Goal: Communication & Community: Answer question/provide support

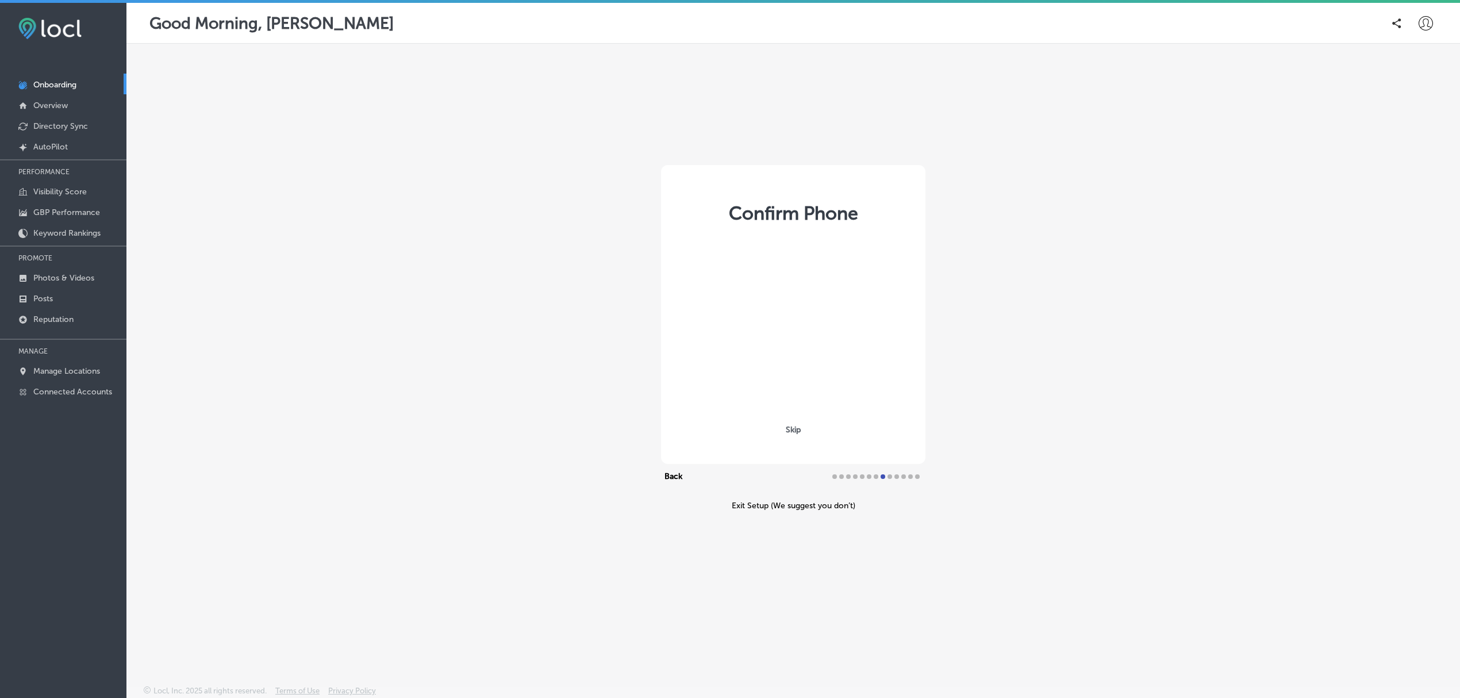
select select "US"
type input "+1 503 303 5666"
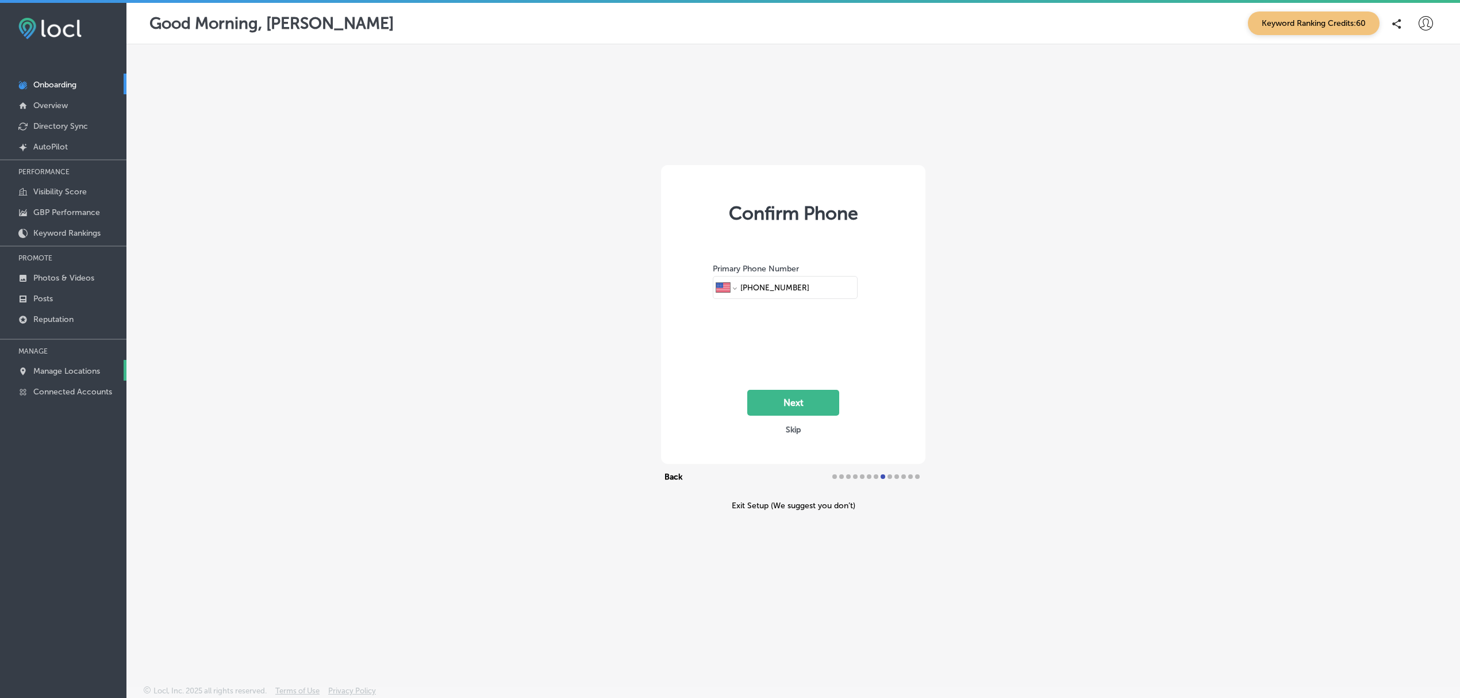
click at [95, 370] on p "Manage Locations" at bounding box center [66, 371] width 67 height 10
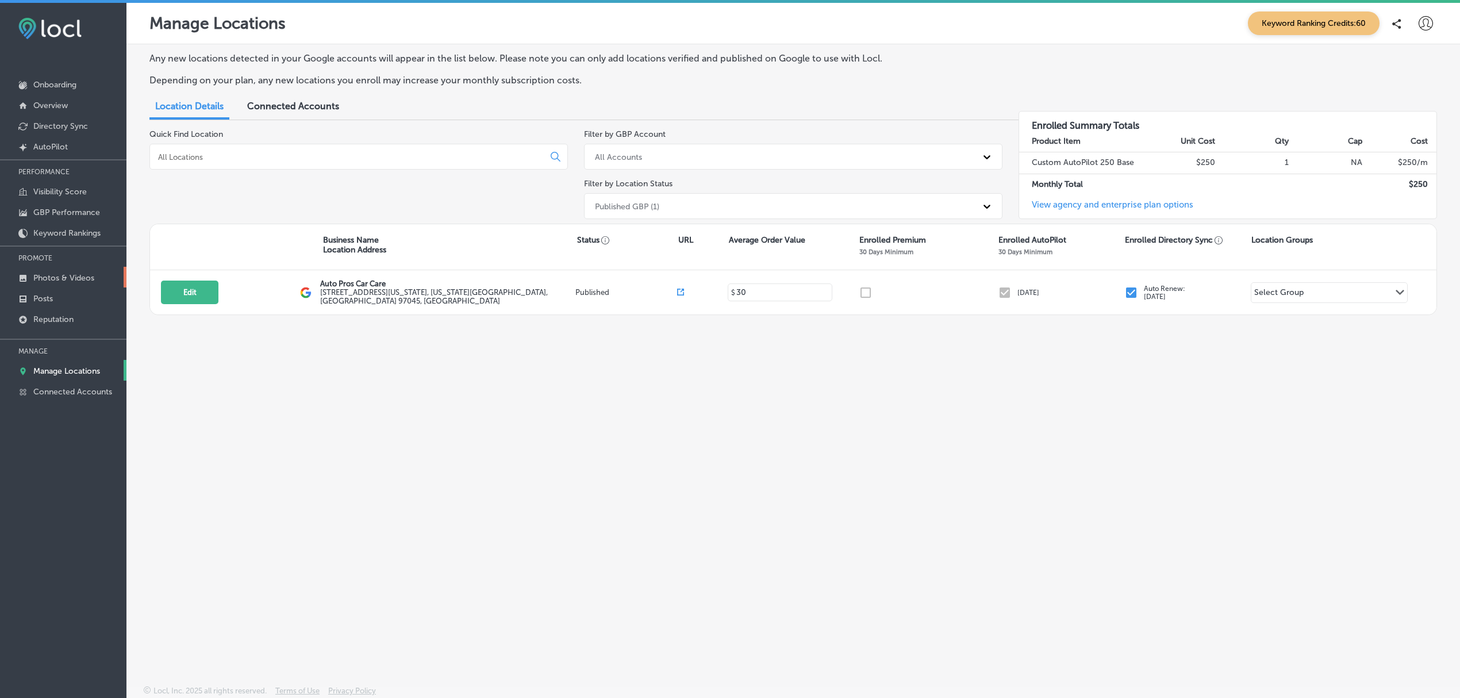
click at [70, 283] on p "Photos & Videos" at bounding box center [63, 278] width 61 height 10
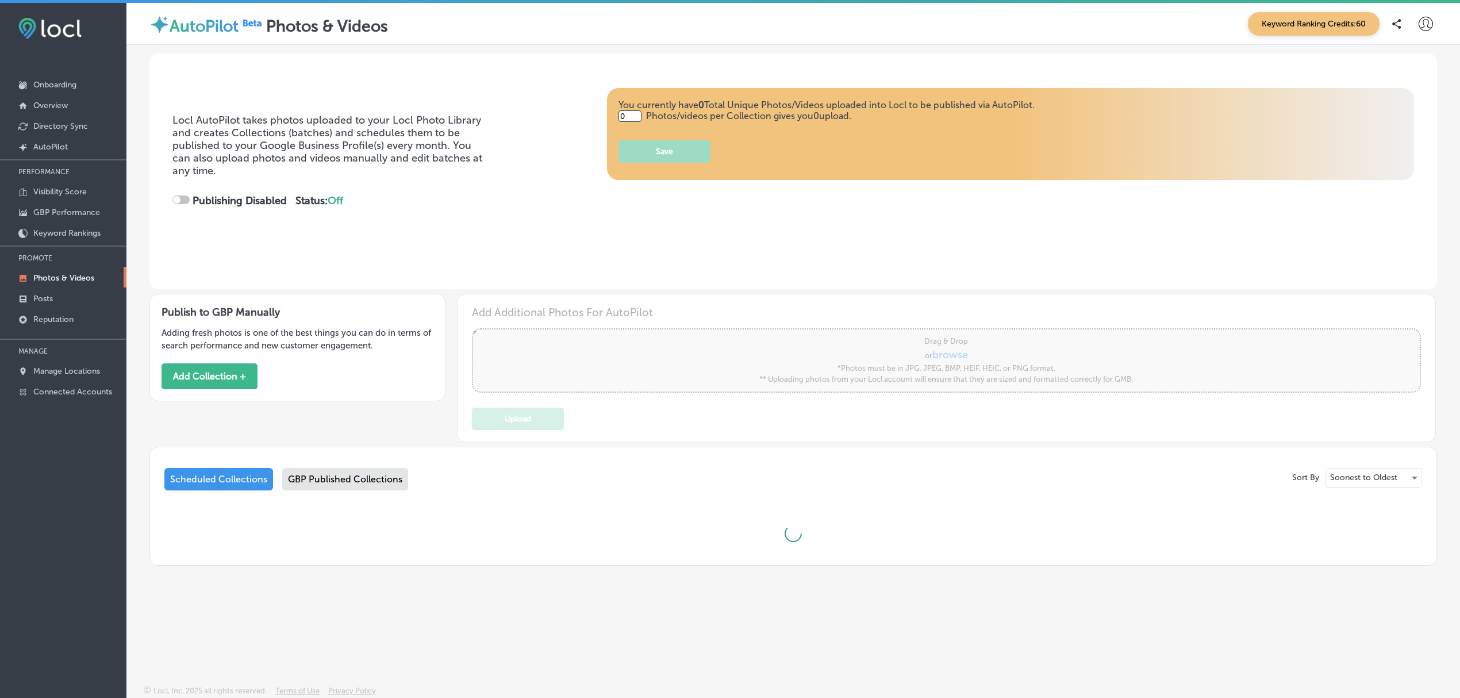
type input "5"
checkbox input "true"
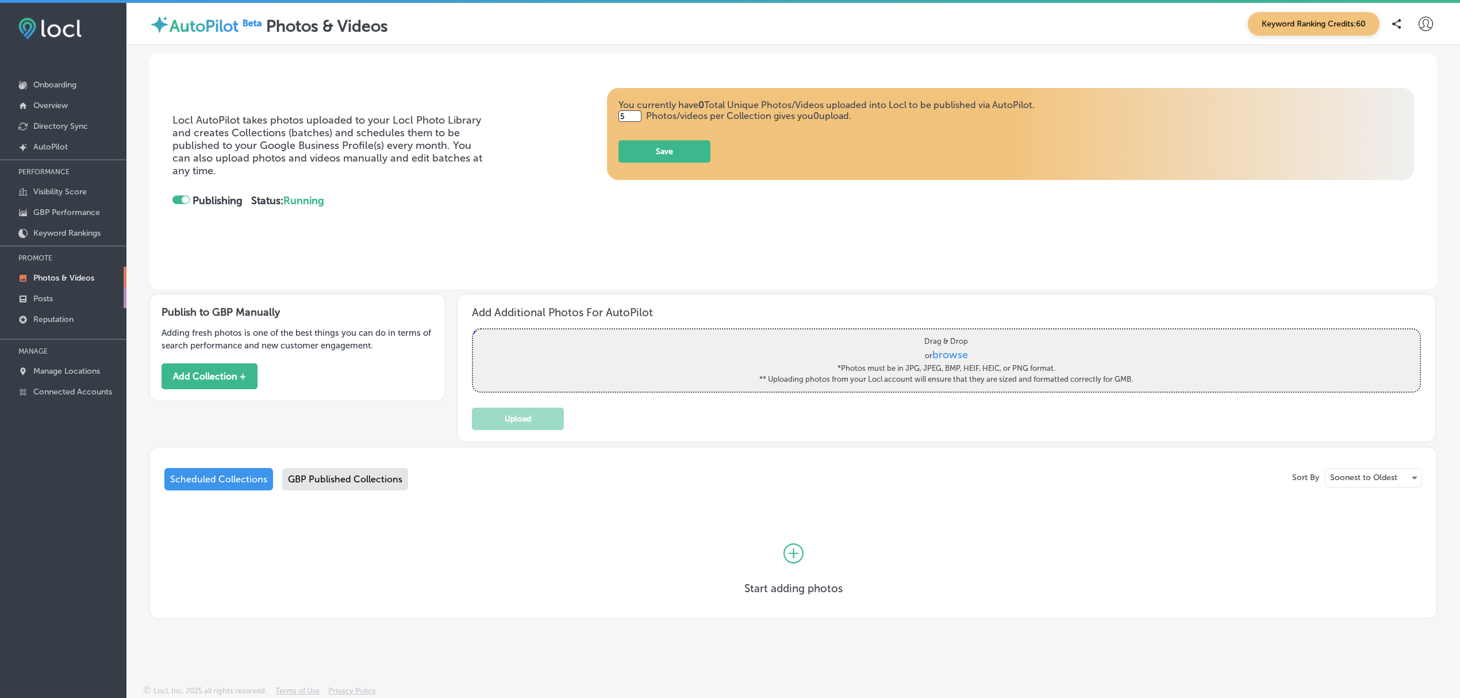
click at [71, 304] on link "Posts" at bounding box center [63, 297] width 126 height 21
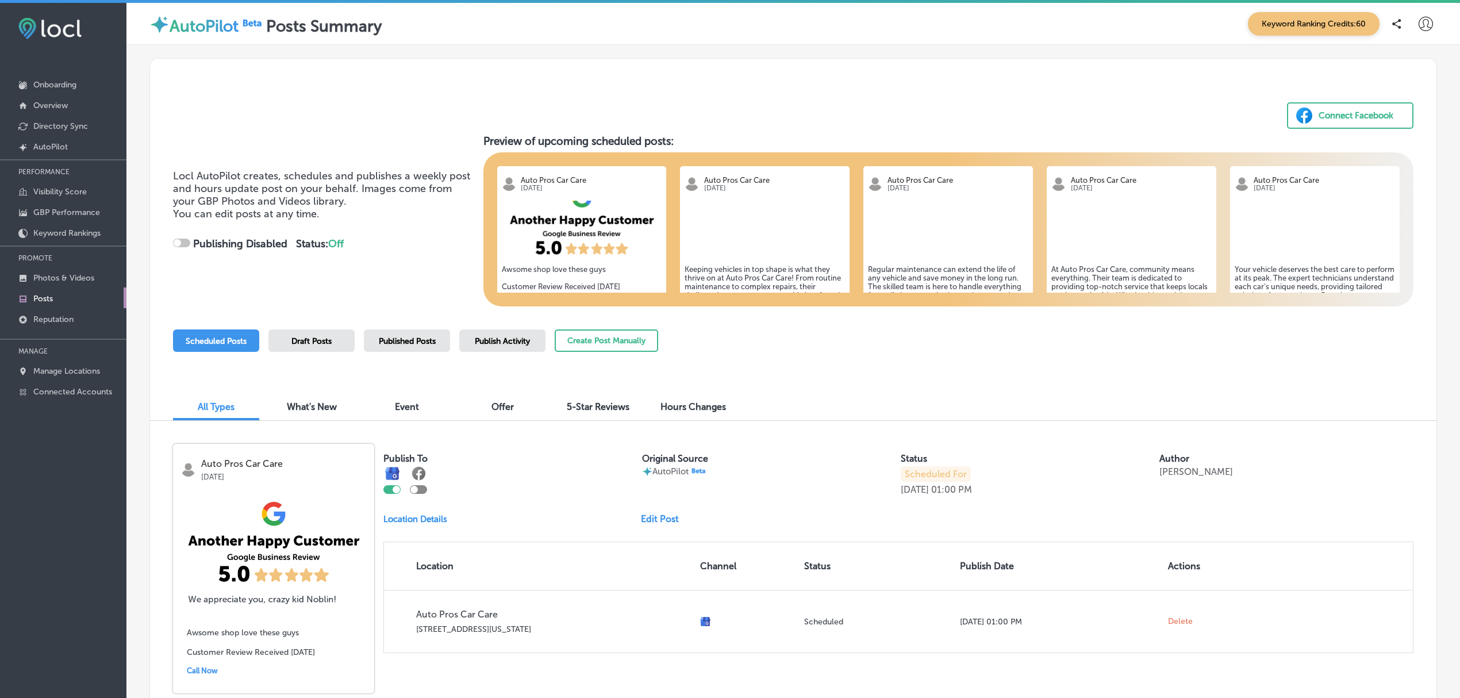
checkbox input "true"
click at [488, 345] on div "Publish Activity" at bounding box center [502, 340] width 86 height 22
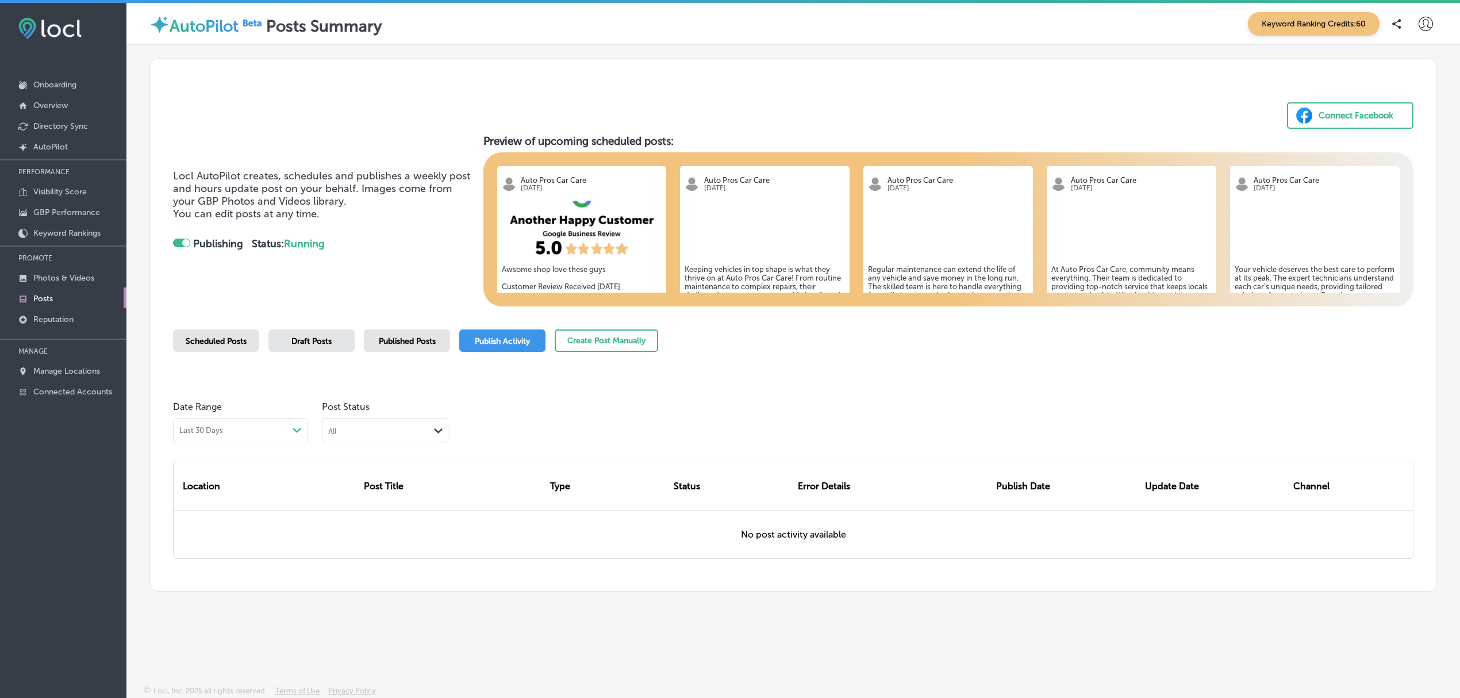
click at [231, 345] on div "Scheduled Posts" at bounding box center [216, 340] width 86 height 22
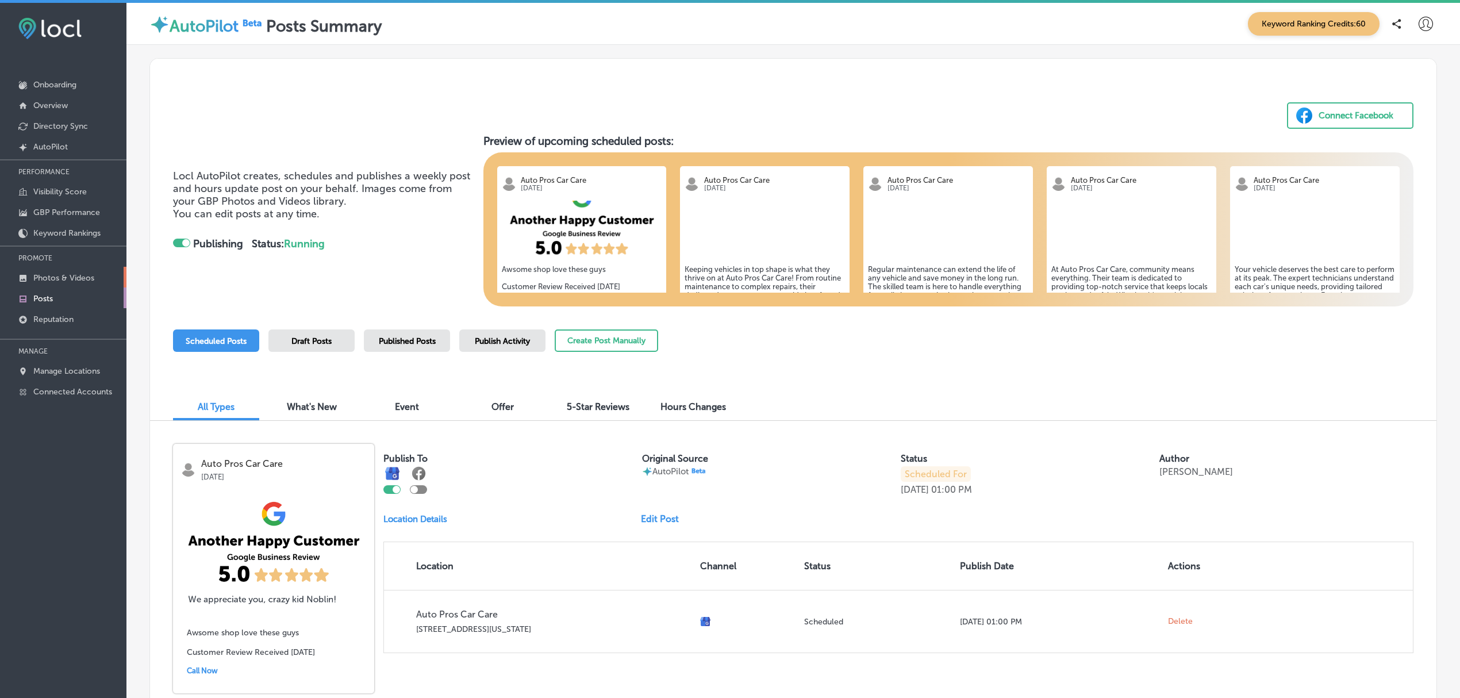
click at [76, 279] on p "Photos & Videos" at bounding box center [63, 278] width 61 height 10
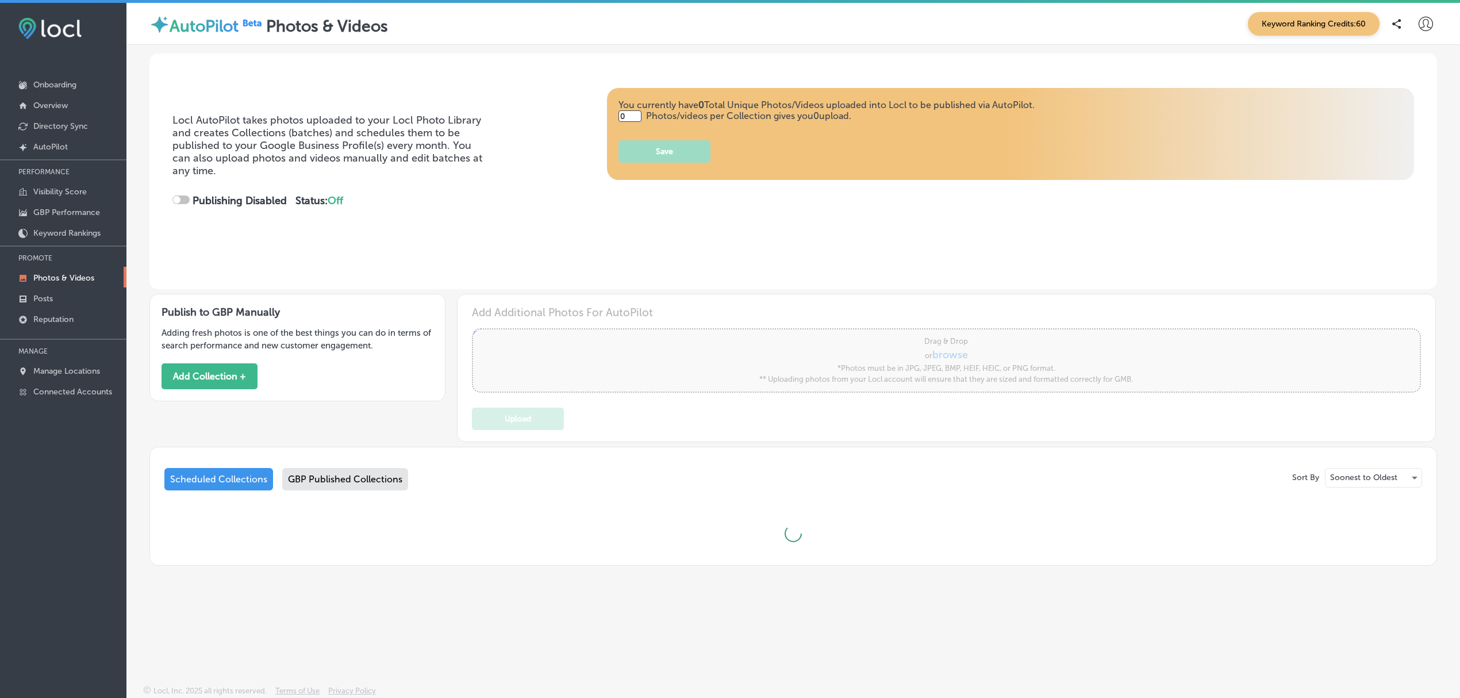
type input "5"
checkbox input "true"
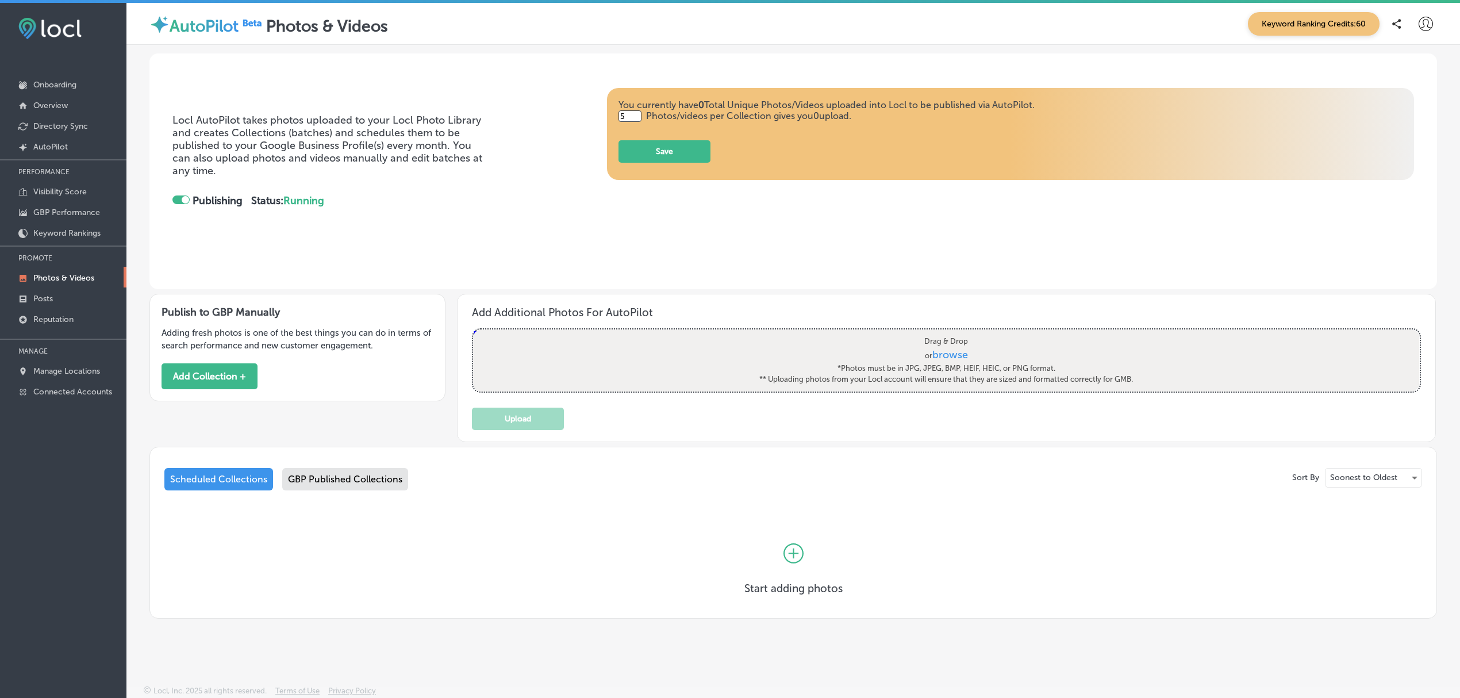
click at [380, 483] on div "GBP Published Collections" at bounding box center [345, 479] width 126 height 22
click at [1426, 20] on icon at bounding box center [1426, 24] width 14 height 14
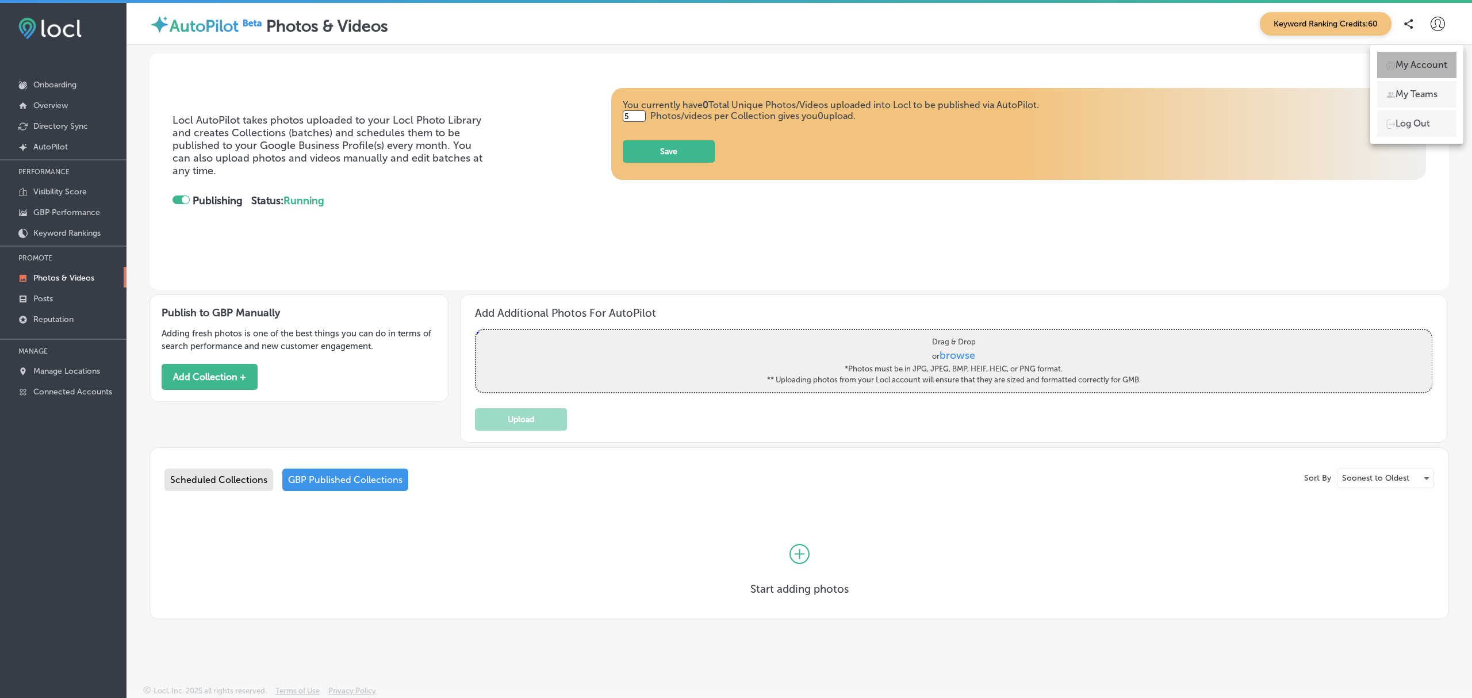
click at [1420, 61] on p "My Account" at bounding box center [1421, 65] width 52 height 14
select select "US"
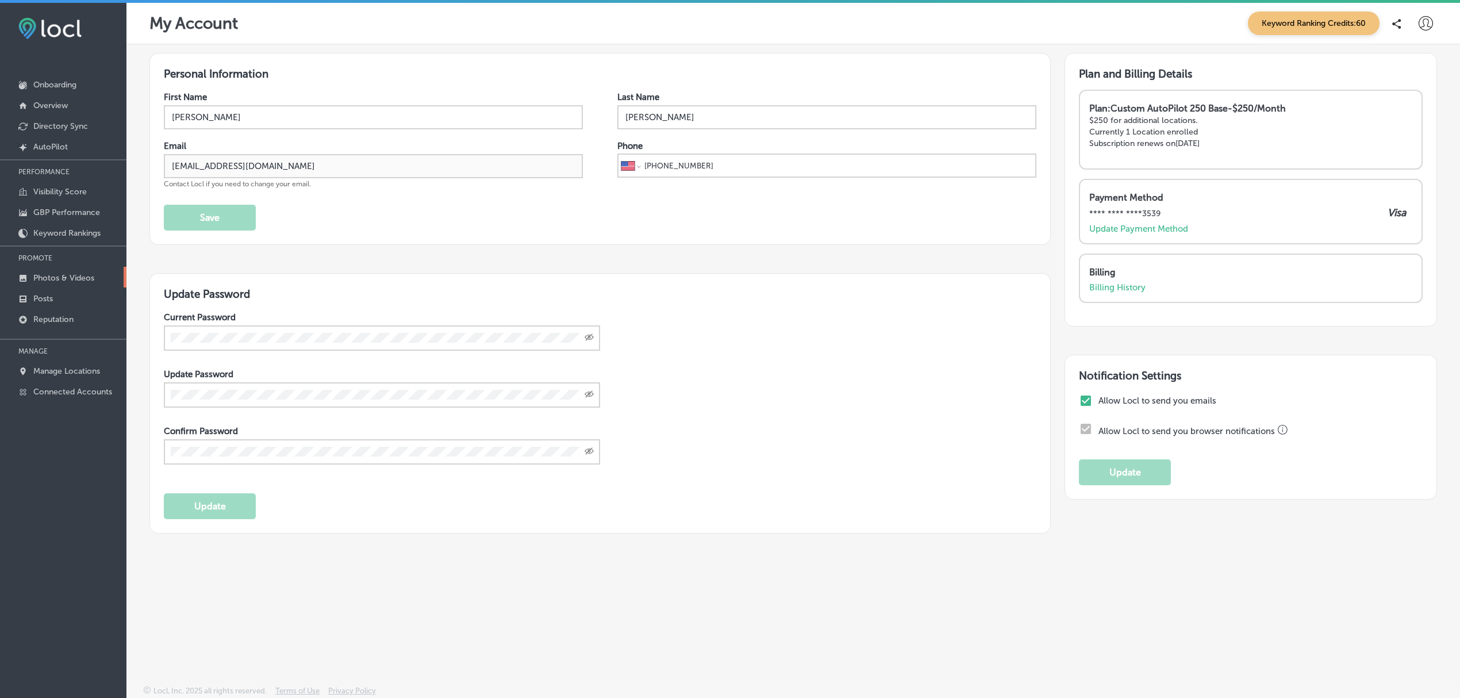
click at [70, 282] on p "Photos & Videos" at bounding box center [63, 278] width 61 height 10
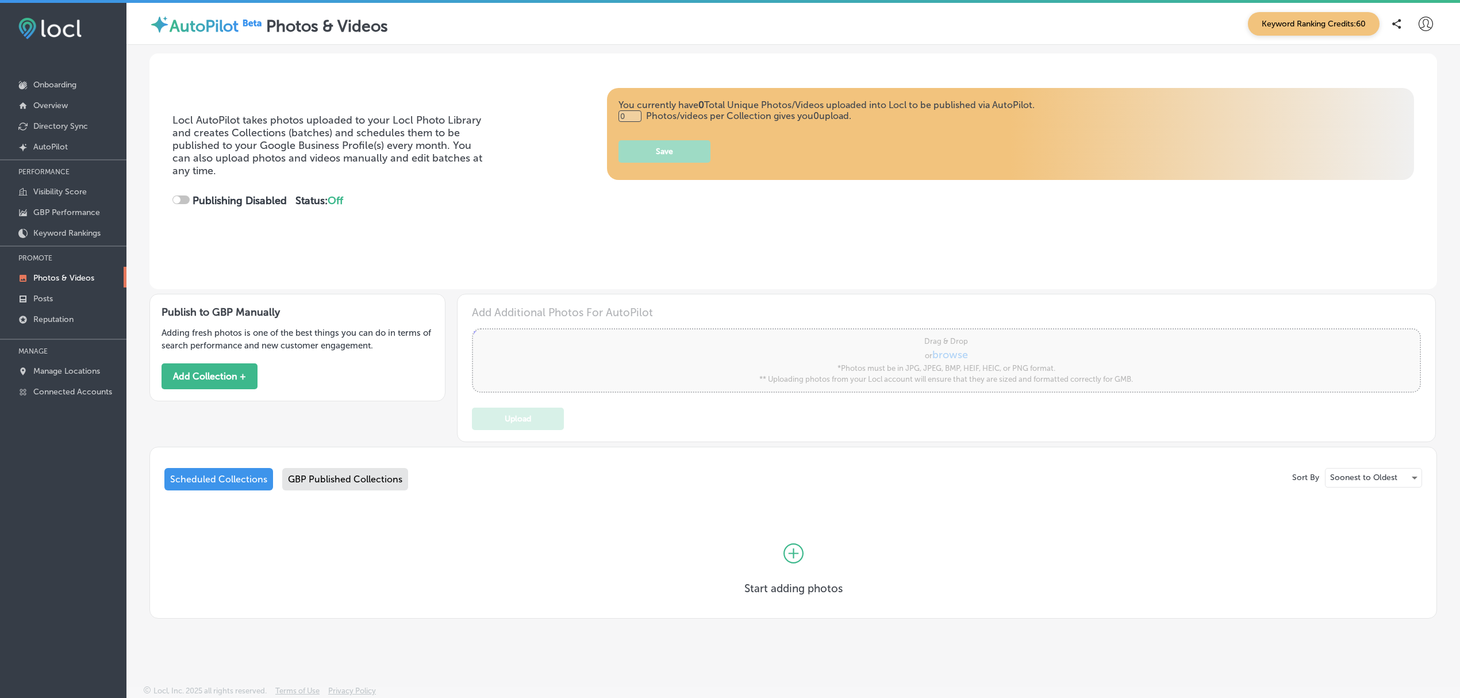
type input "5"
checkbox input "true"
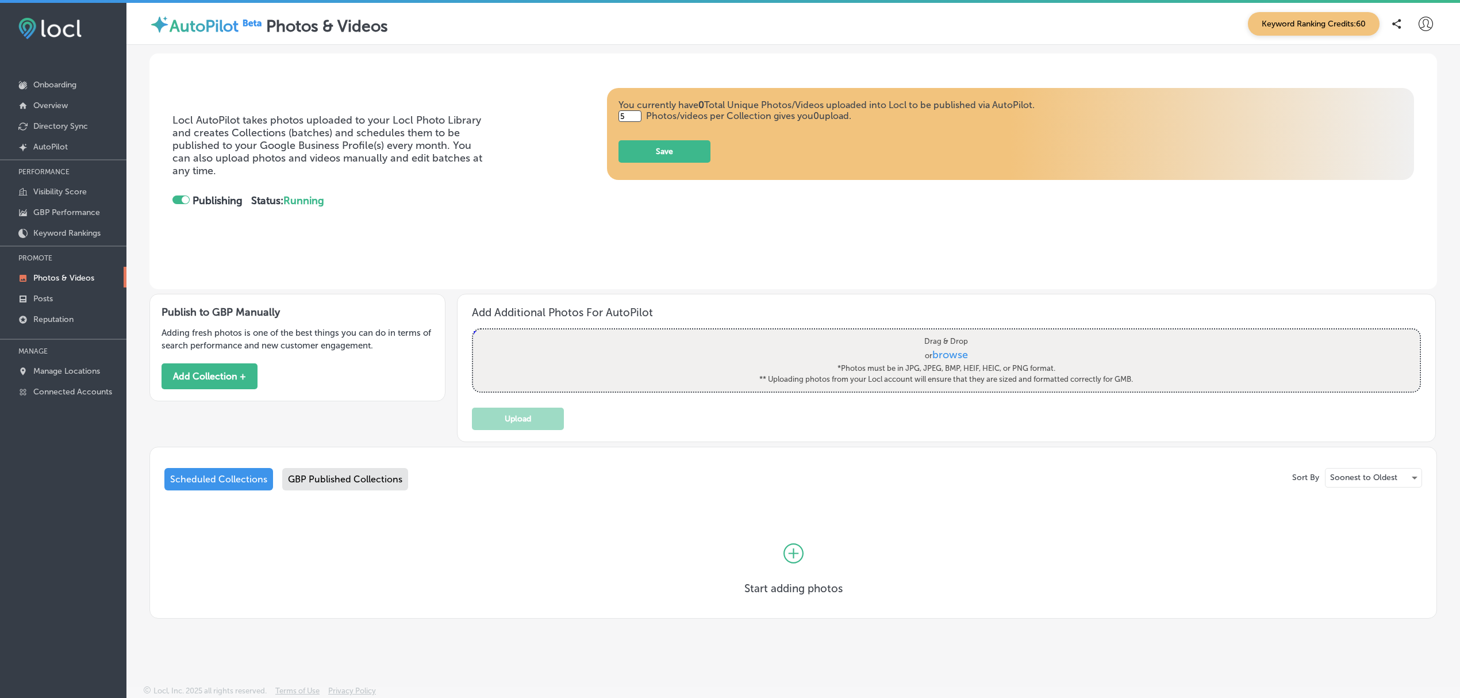
click at [341, 471] on div "GBP Published Collections" at bounding box center [345, 479] width 126 height 22
click at [198, 387] on button "Add Collection +" at bounding box center [210, 376] width 96 height 26
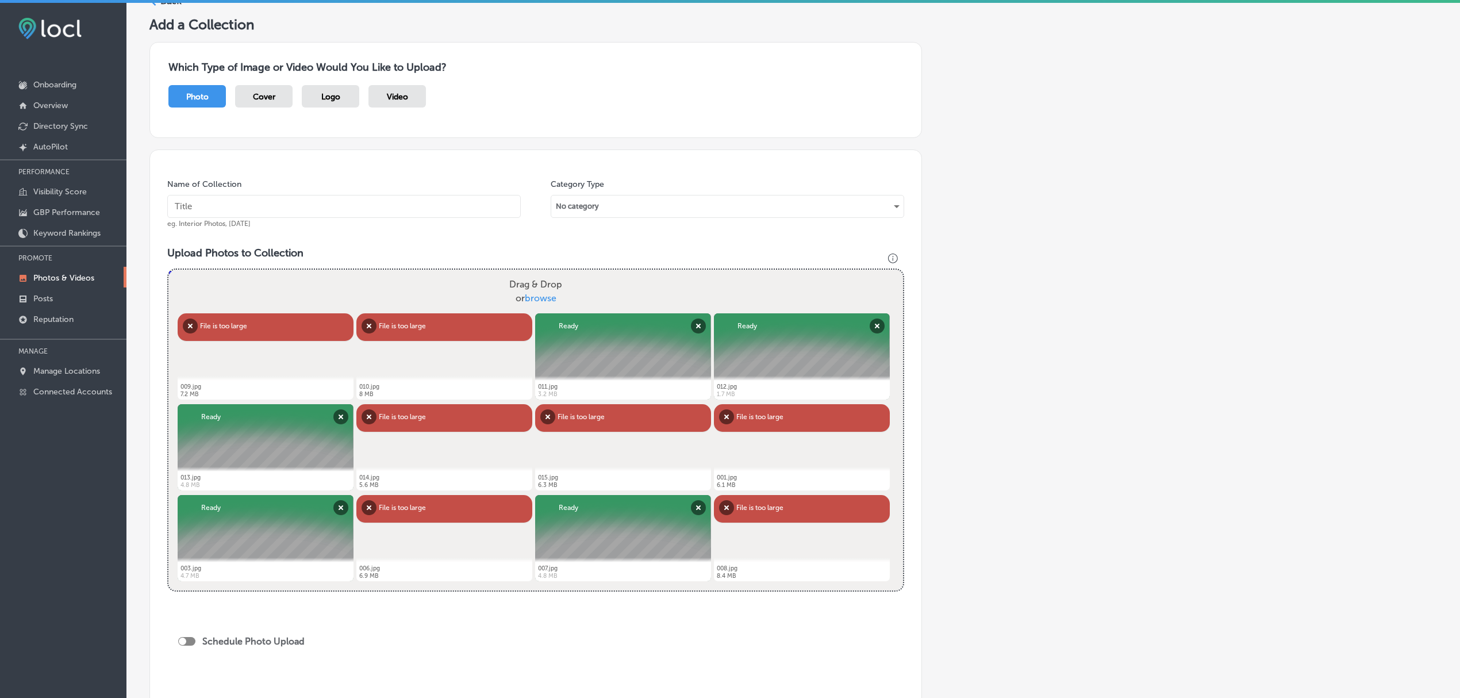
scroll to position [16, 0]
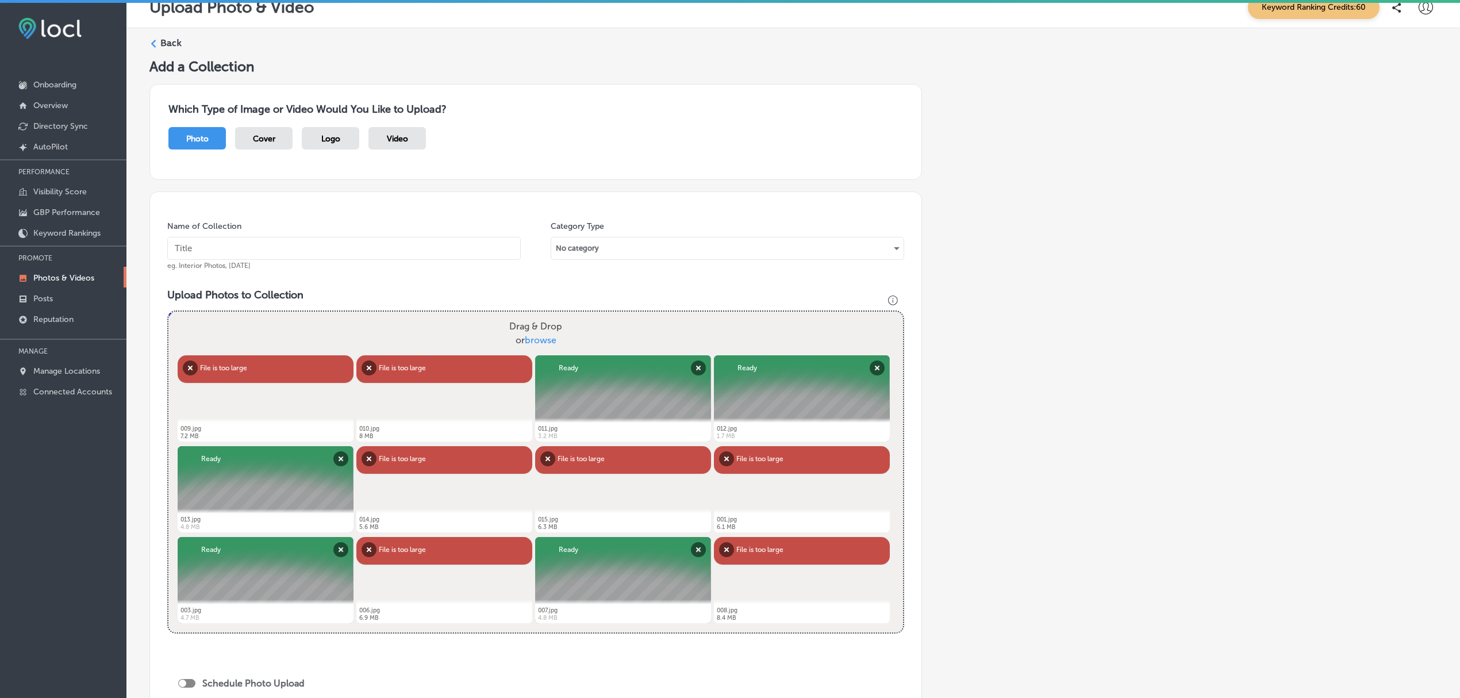
click at [162, 44] on label "Back" at bounding box center [170, 43] width 21 height 13
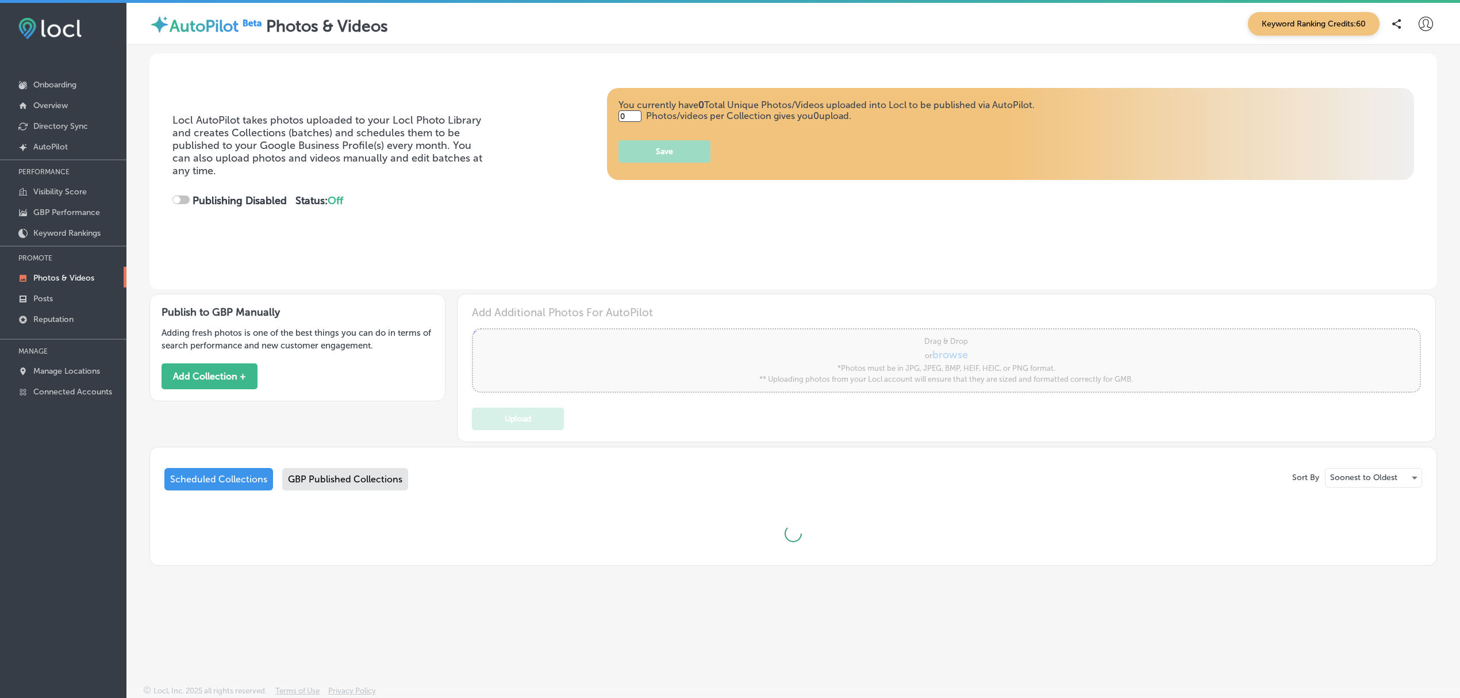
type input "5"
checkbox input "true"
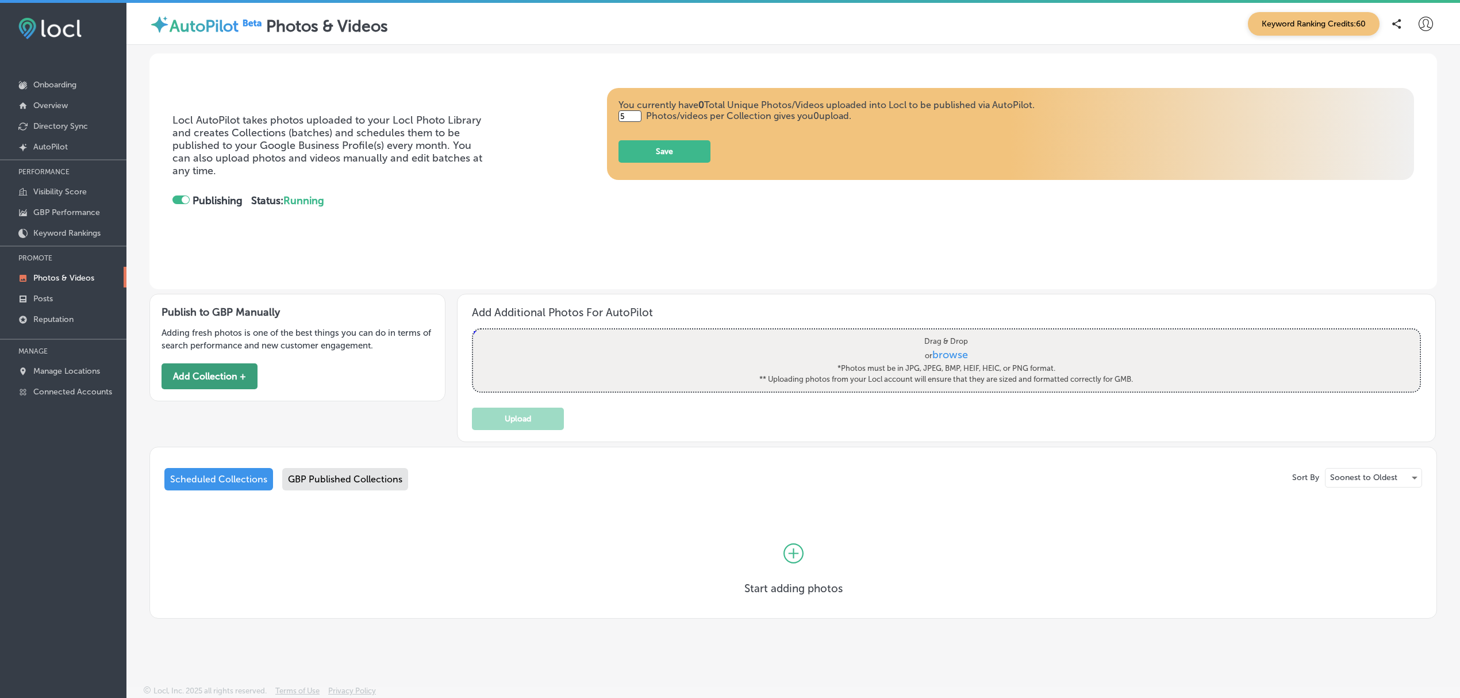
click at [233, 373] on button "Add Collection +" at bounding box center [210, 376] width 96 height 26
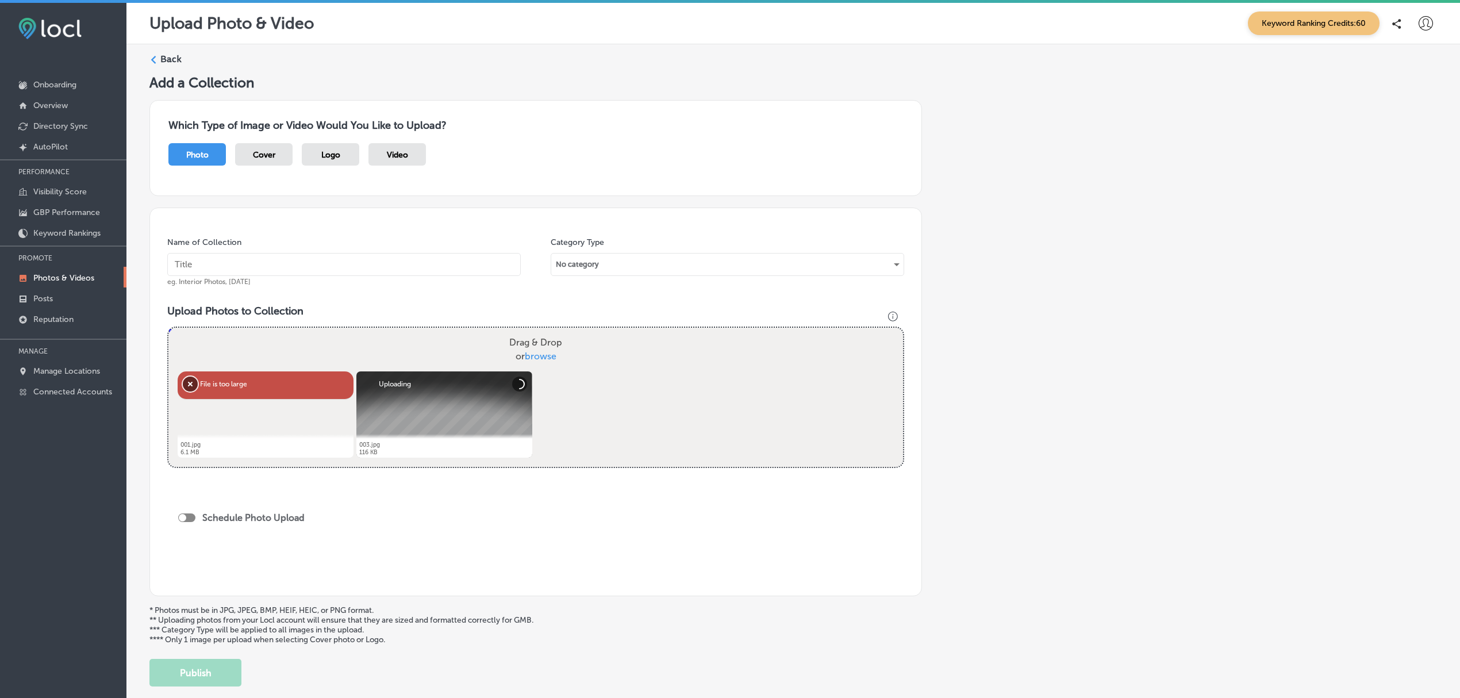
click at [187, 387] on button "Remove" at bounding box center [190, 384] width 15 height 15
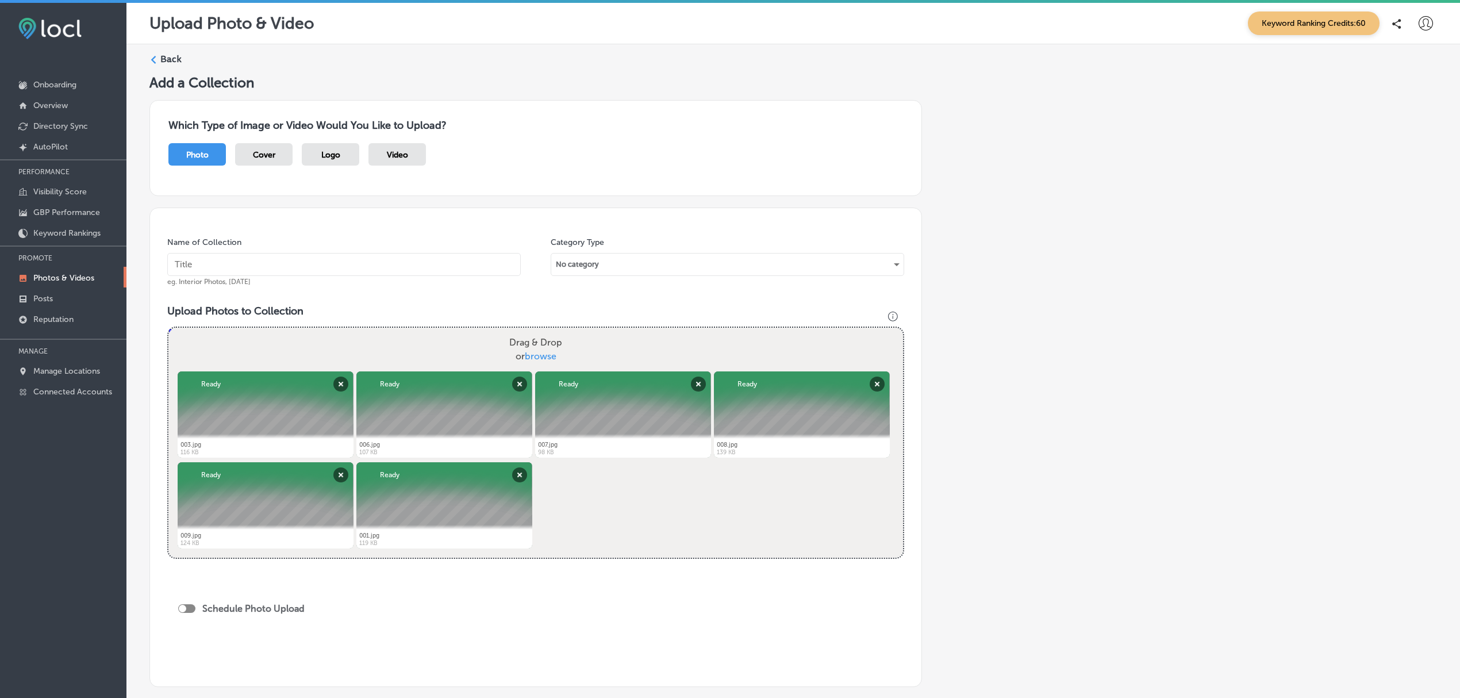
scroll to position [159, 0]
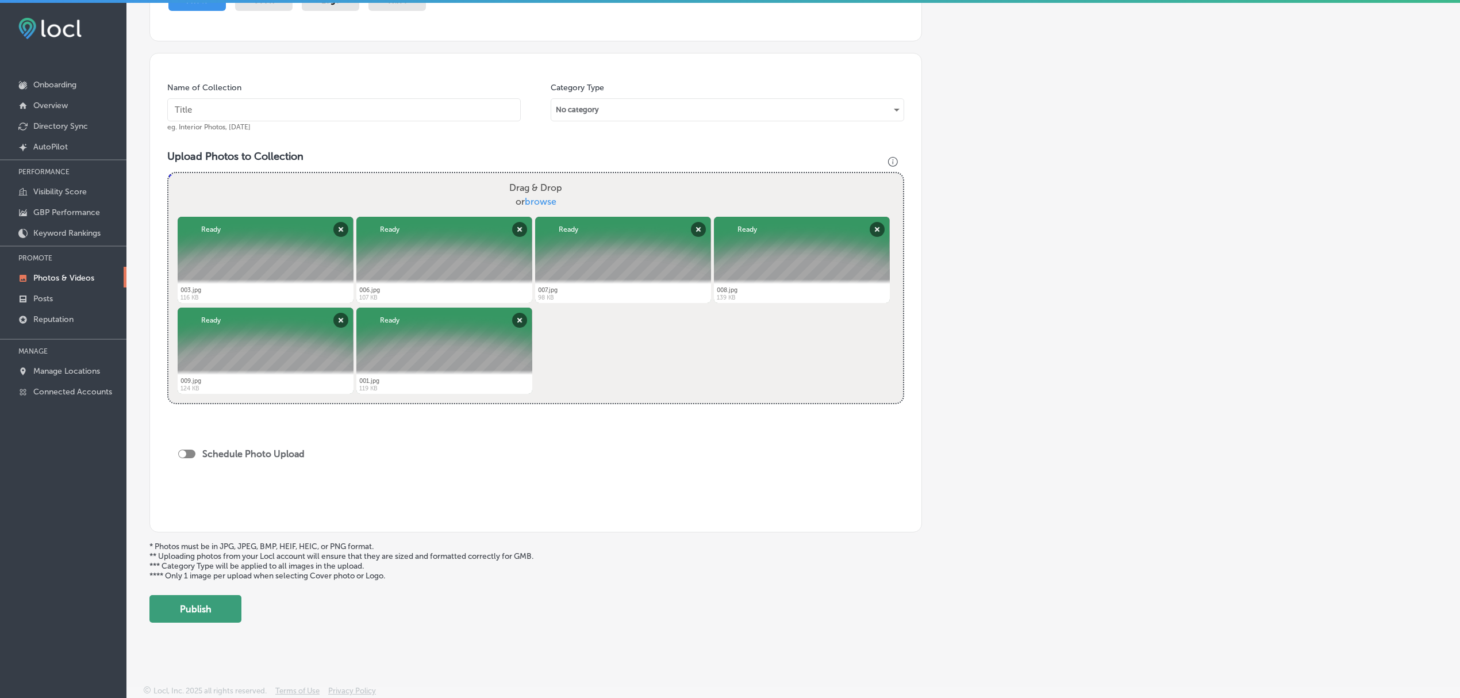
click at [186, 609] on button "Publish" at bounding box center [195, 609] width 92 height 28
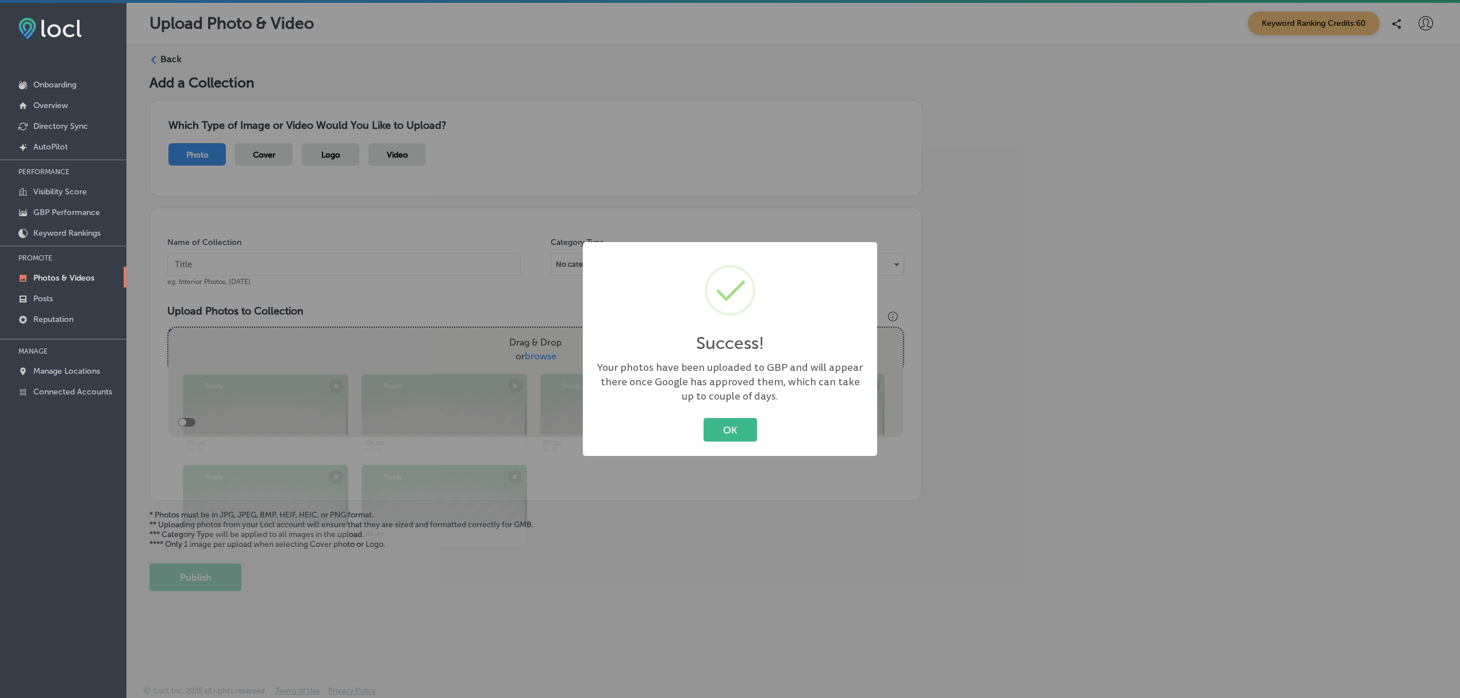
scroll to position [0, 0]
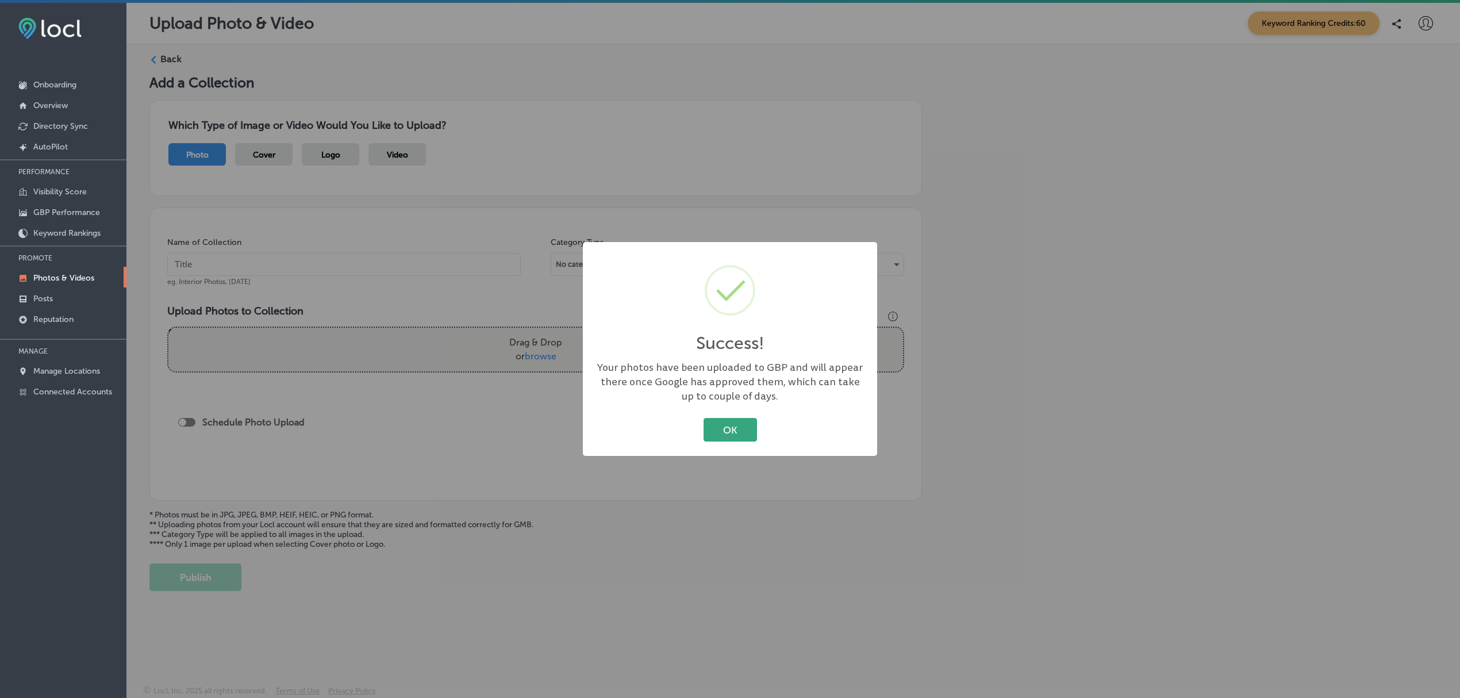
click at [736, 431] on button "OK" at bounding box center [730, 430] width 53 height 24
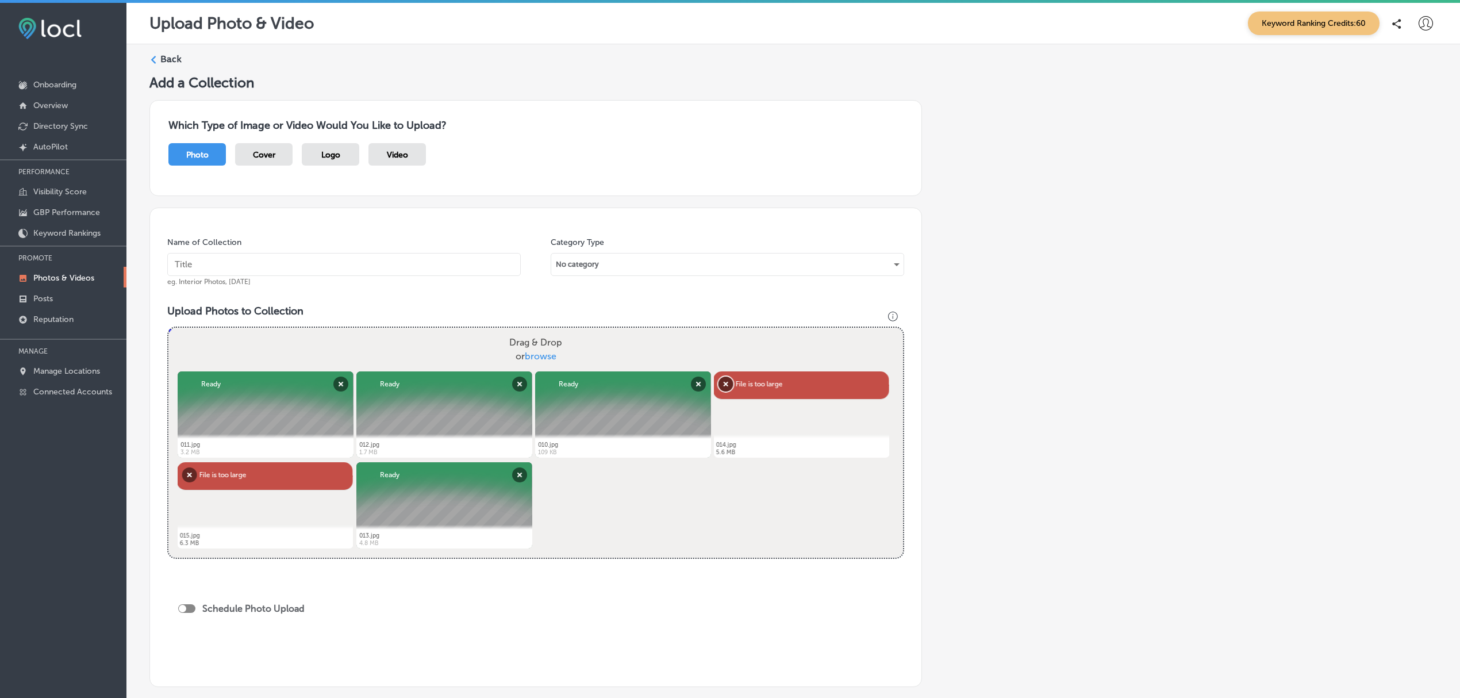
click at [723, 391] on button "Remove" at bounding box center [726, 384] width 15 height 15
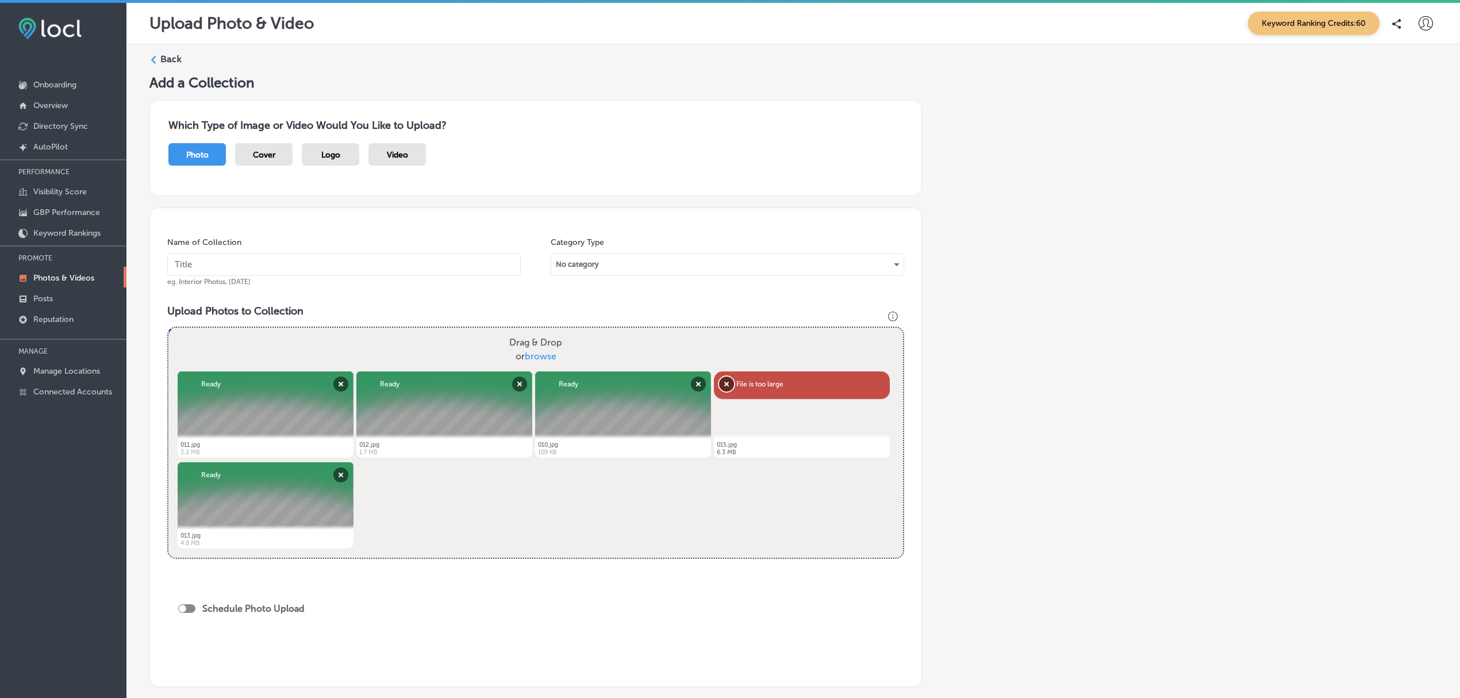
click at [720, 386] on button "Remove" at bounding box center [726, 384] width 15 height 15
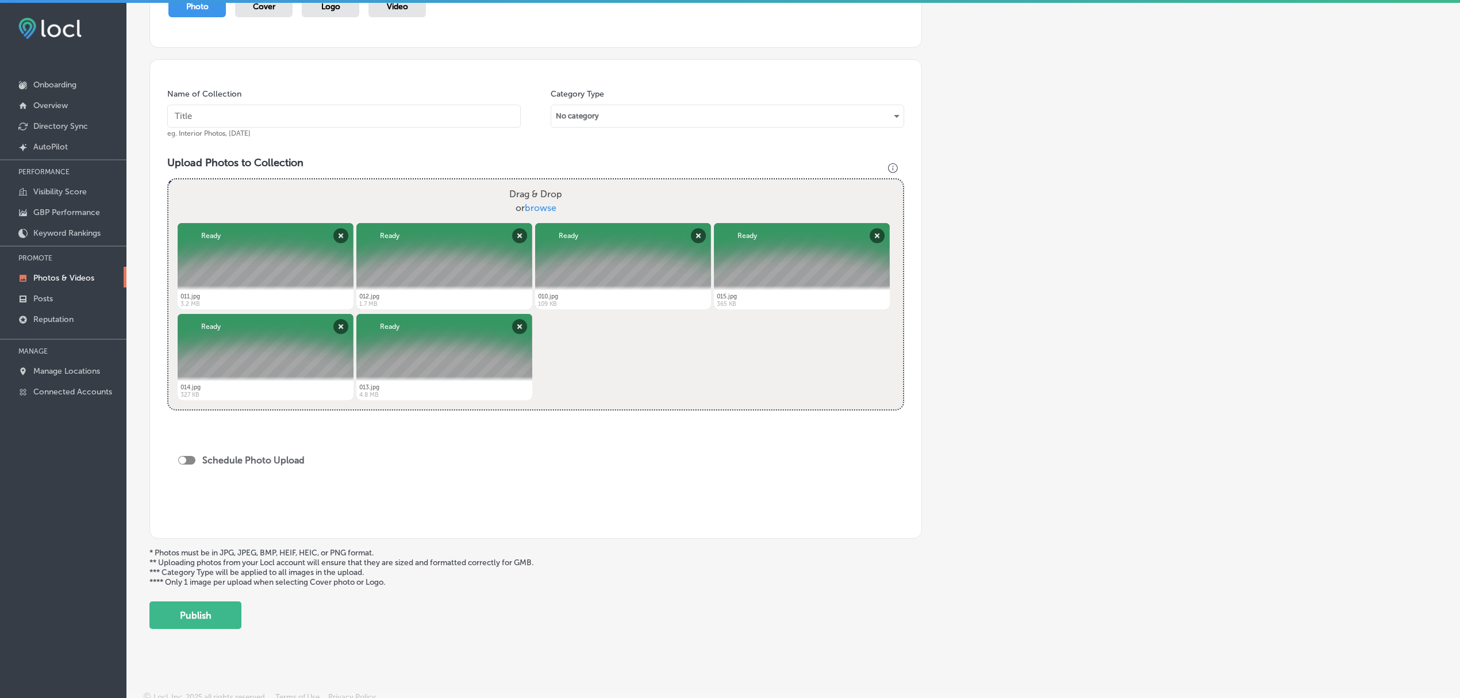
scroll to position [159, 0]
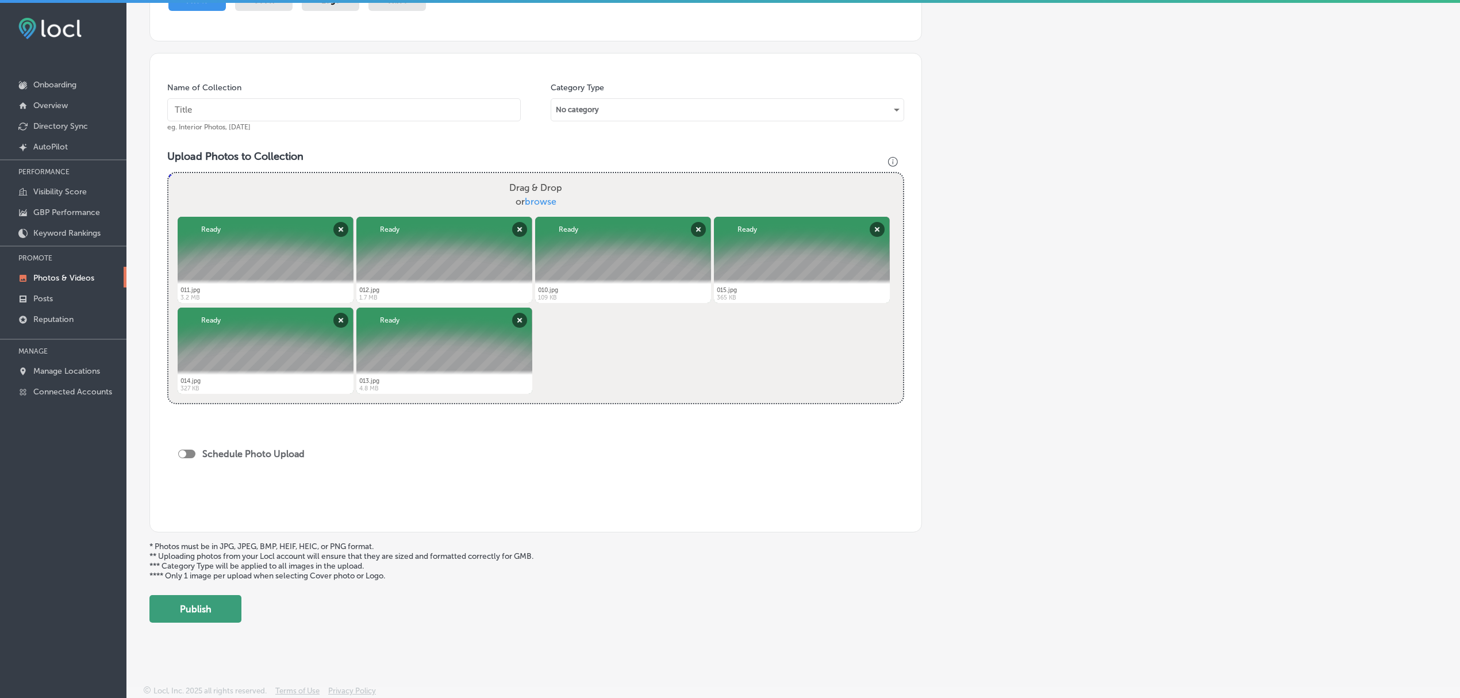
click at [223, 610] on button "Publish" at bounding box center [195, 609] width 92 height 28
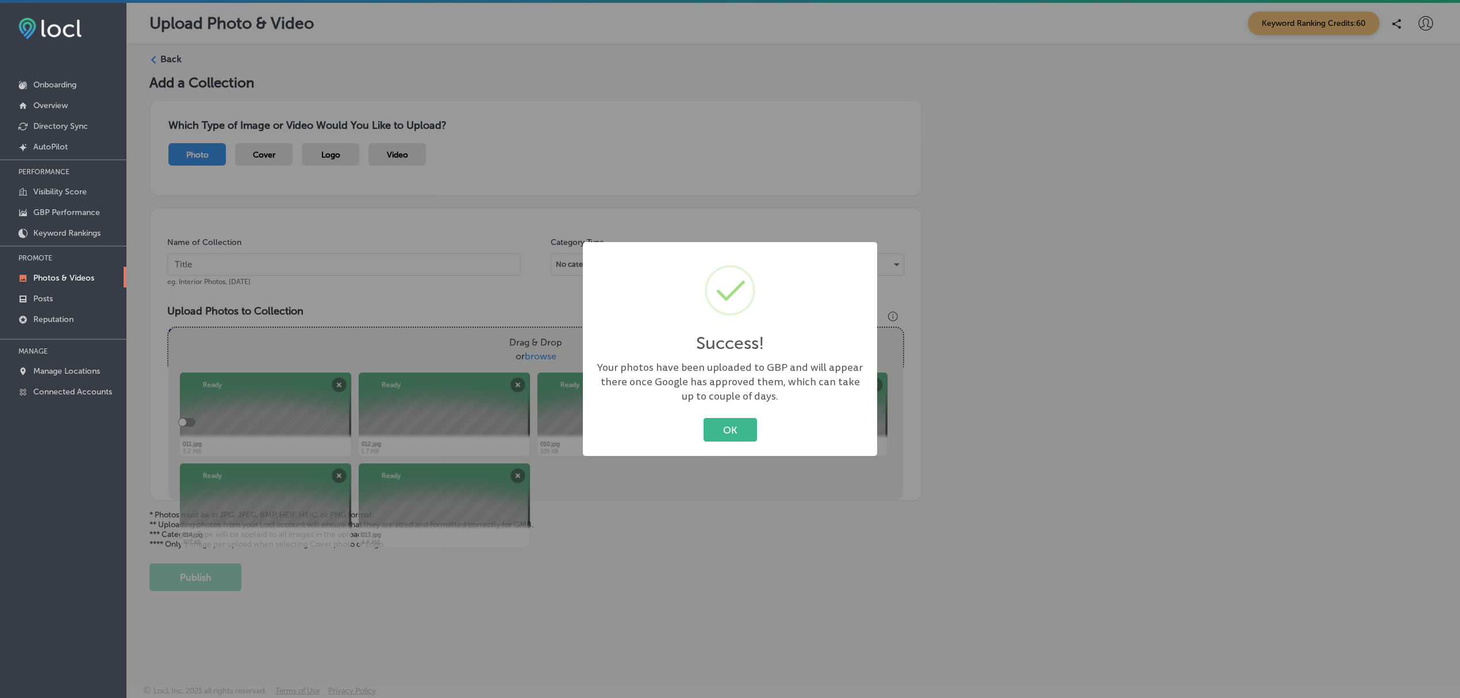
scroll to position [0, 0]
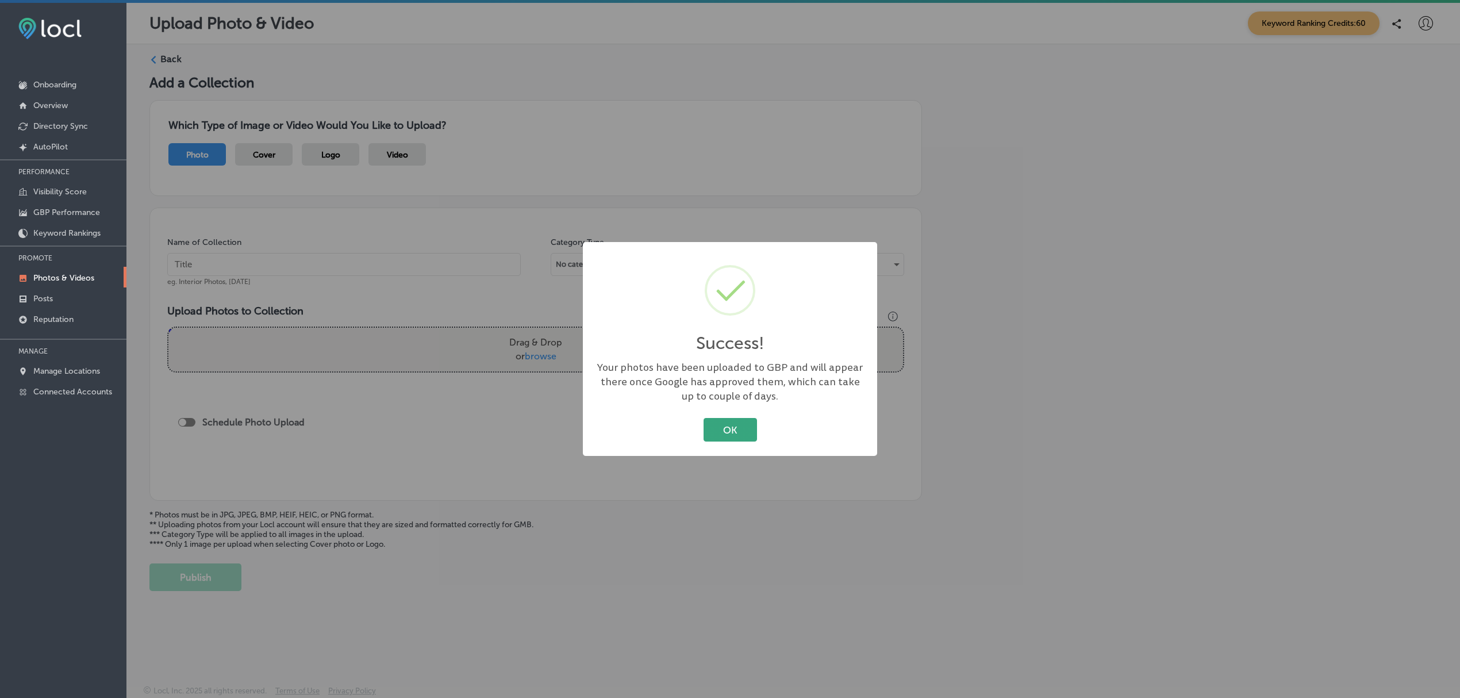
click at [738, 427] on button "OK" at bounding box center [730, 430] width 53 height 24
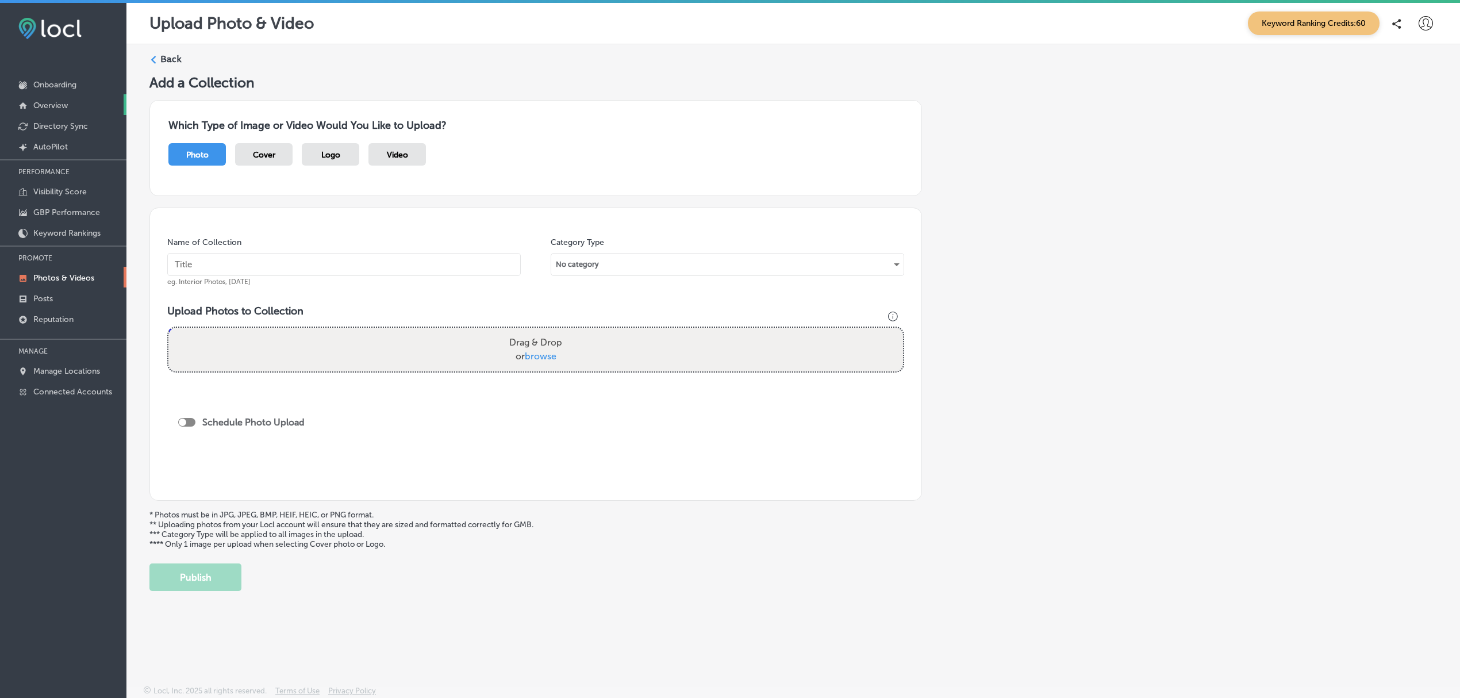
click at [63, 108] on p "Overview" at bounding box center [50, 106] width 34 height 10
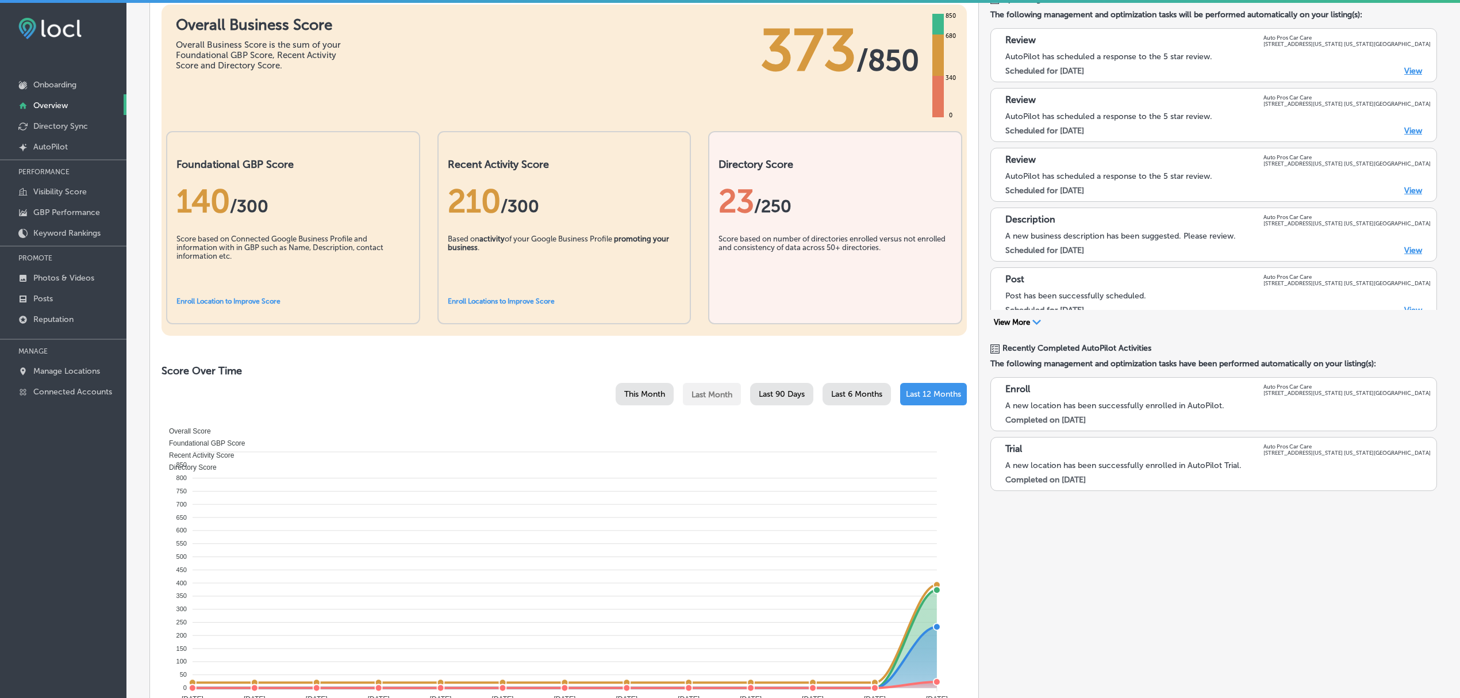
scroll to position [99, 0]
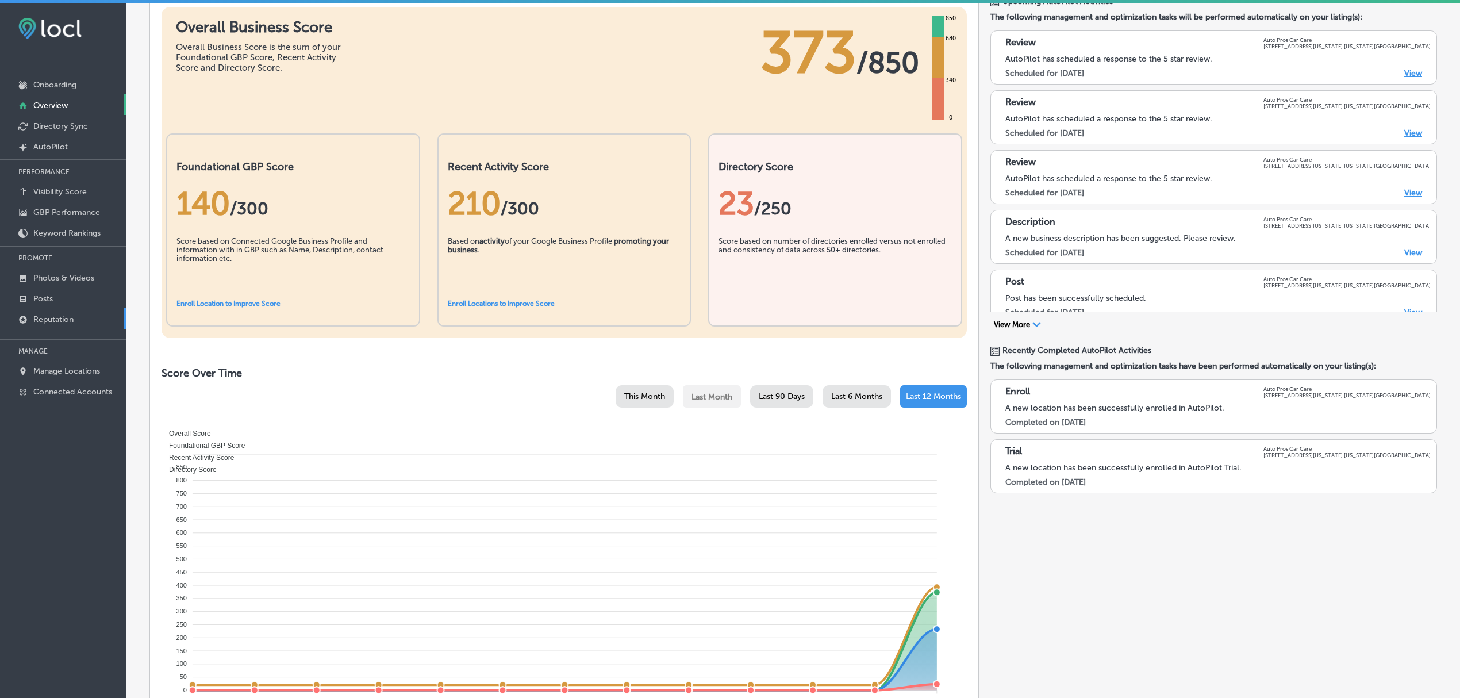
click at [56, 320] on p "Reputation" at bounding box center [53, 319] width 40 height 10
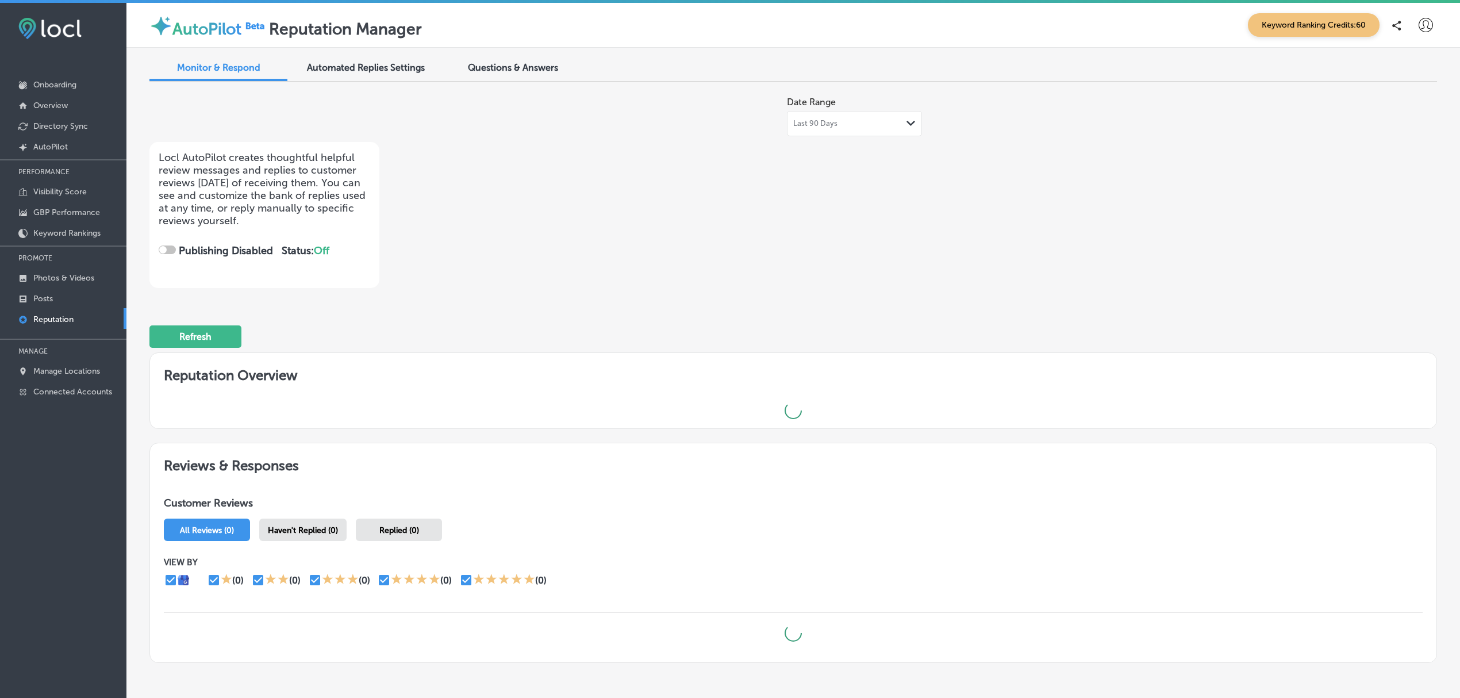
checkbox input "true"
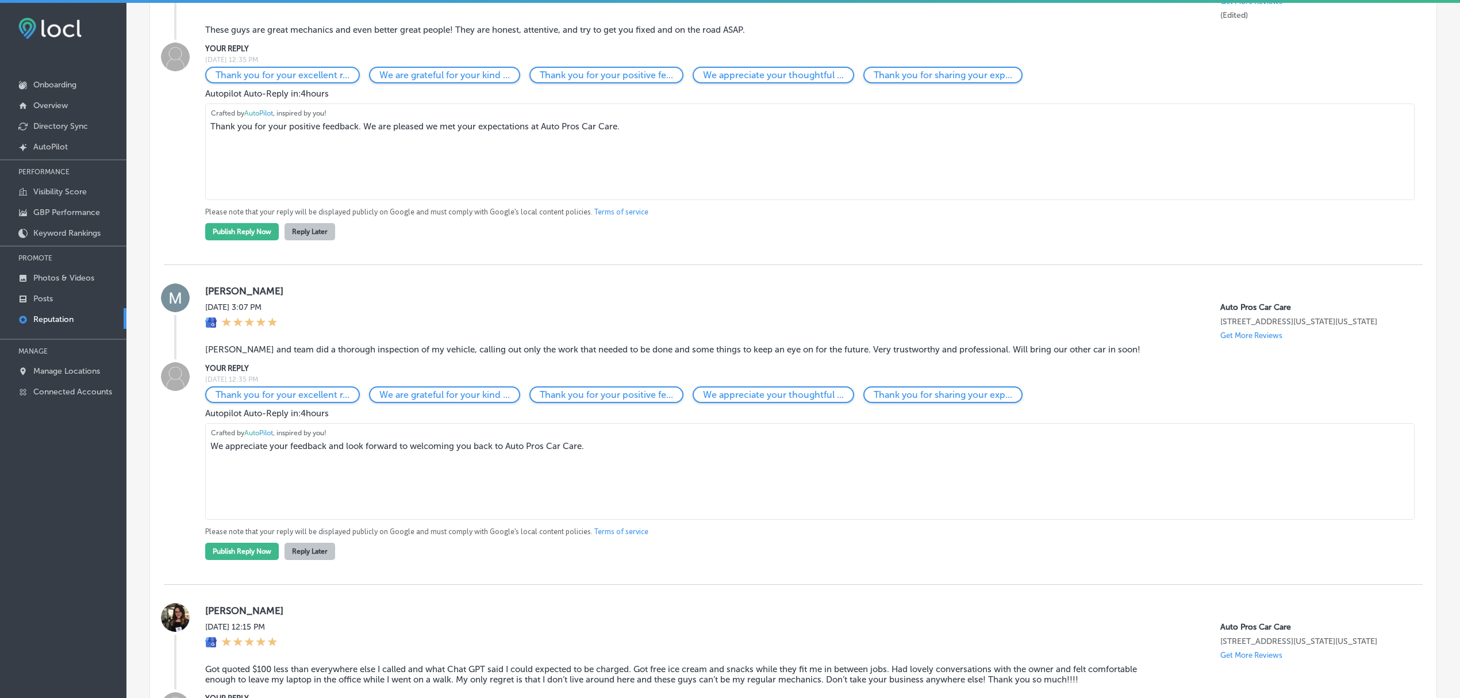
scroll to position [1239, 0]
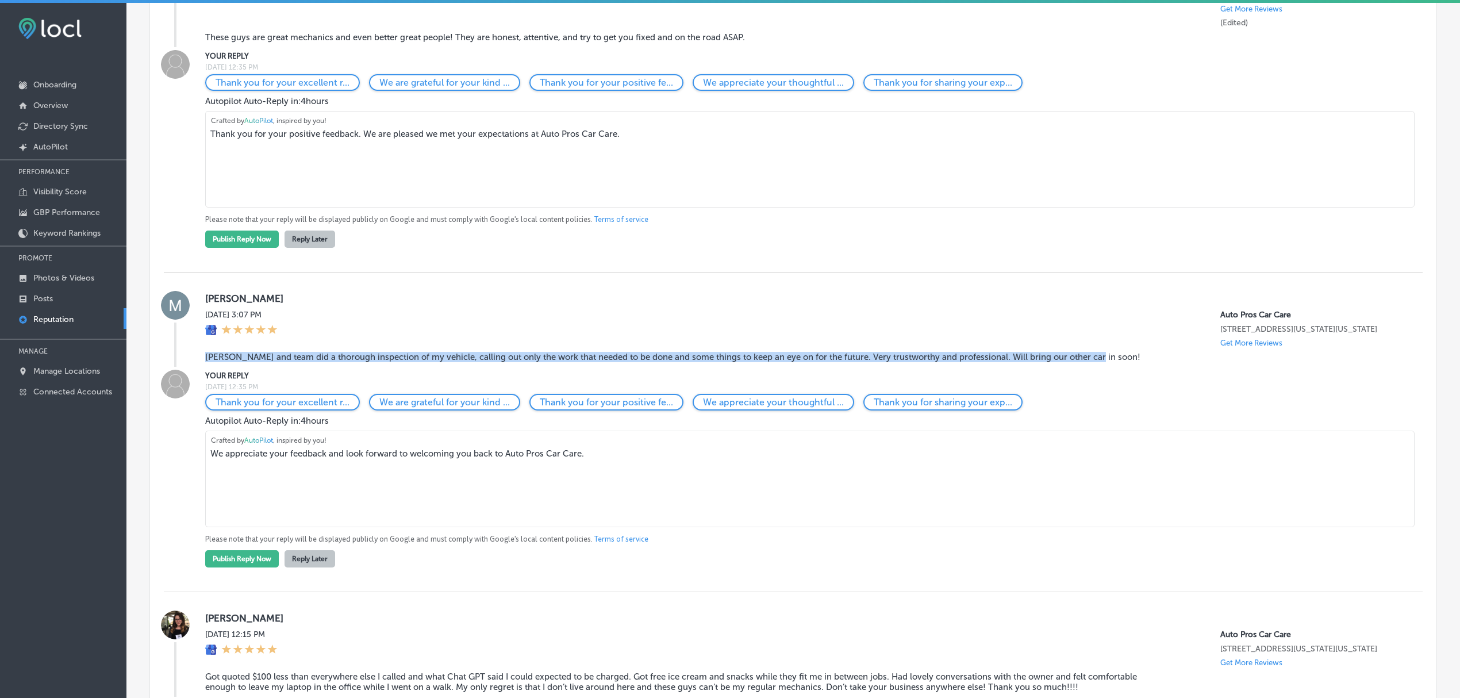
drag, startPoint x: 1096, startPoint y: 364, endPoint x: 205, endPoint y: 362, distance: 890.4
click at [205, 362] on blockquote "Ryan and team did a thorough inspection of my vehicle, calling out only the wor…" at bounding box center [679, 357] width 949 height 10
click at [79, 210] on p "GBP Performance" at bounding box center [66, 213] width 67 height 10
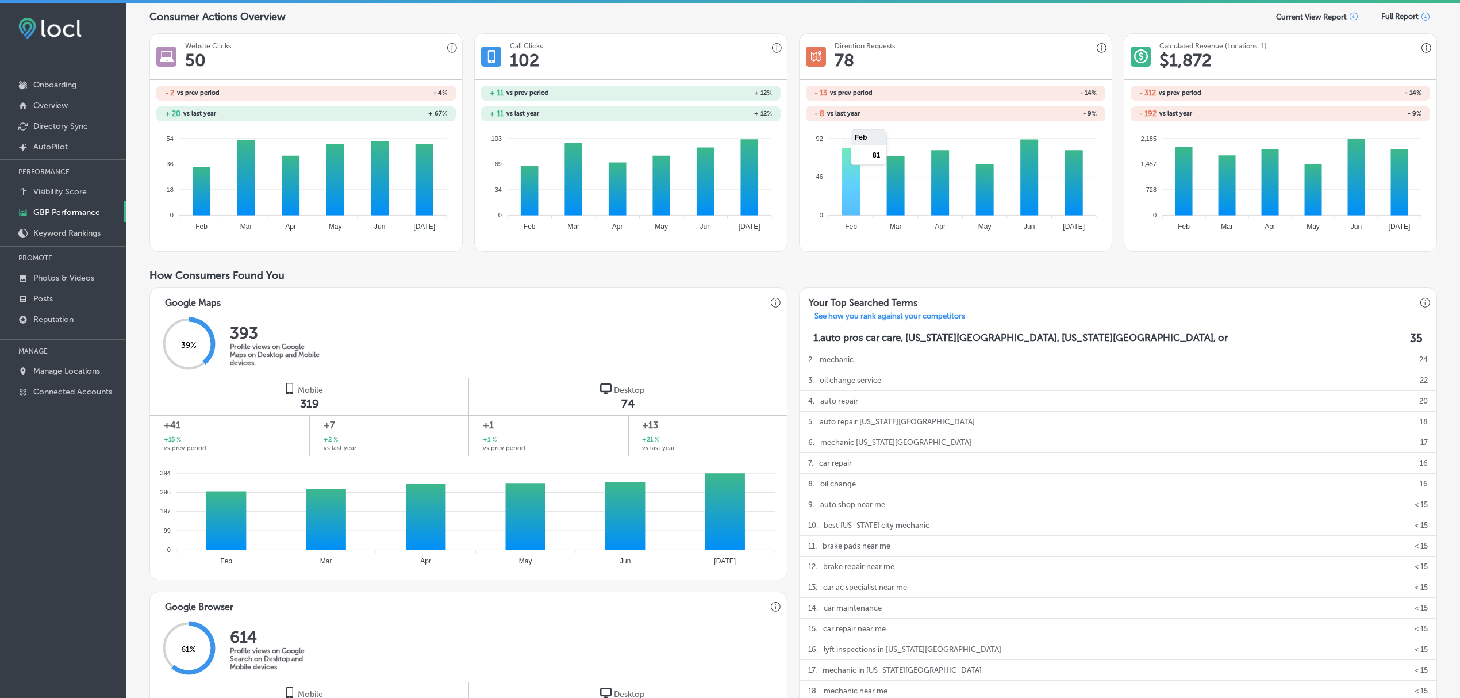
scroll to position [140, 0]
click at [64, 313] on link "Reputation" at bounding box center [63, 318] width 126 height 21
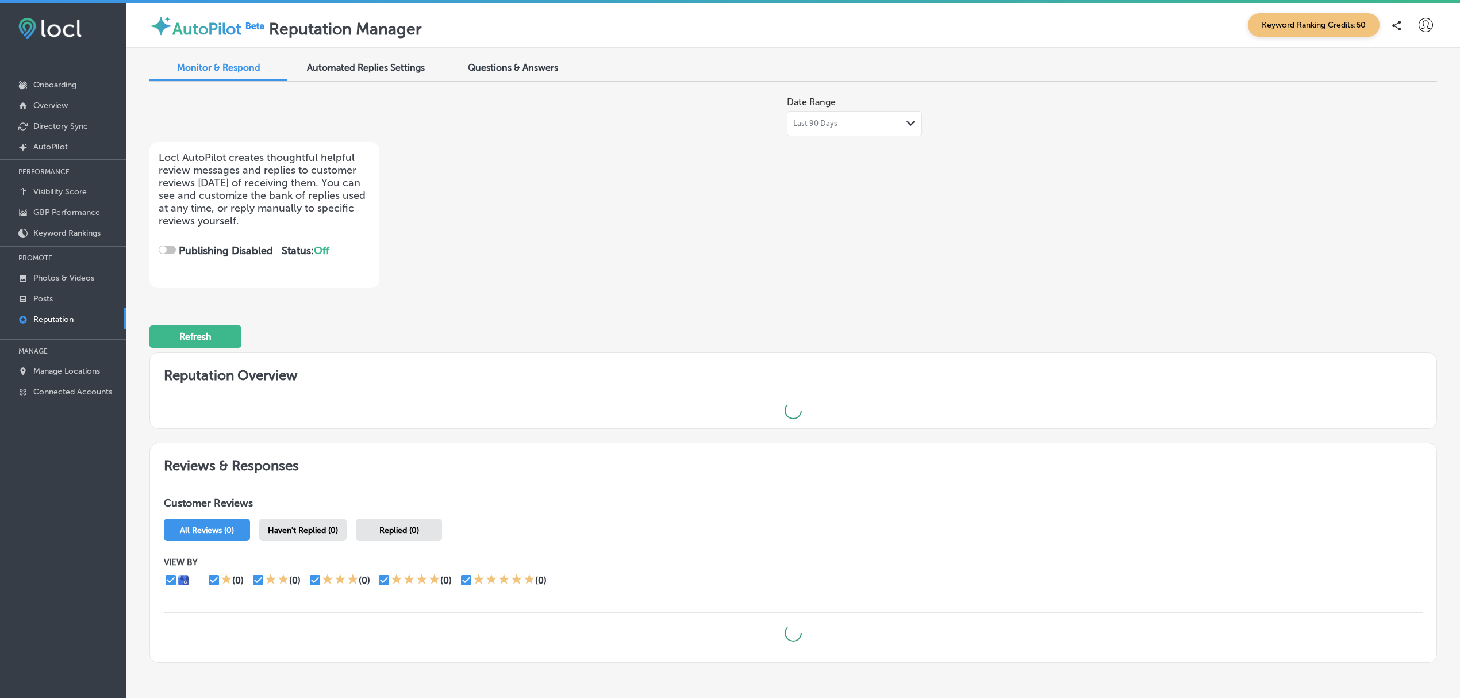
checkbox input "true"
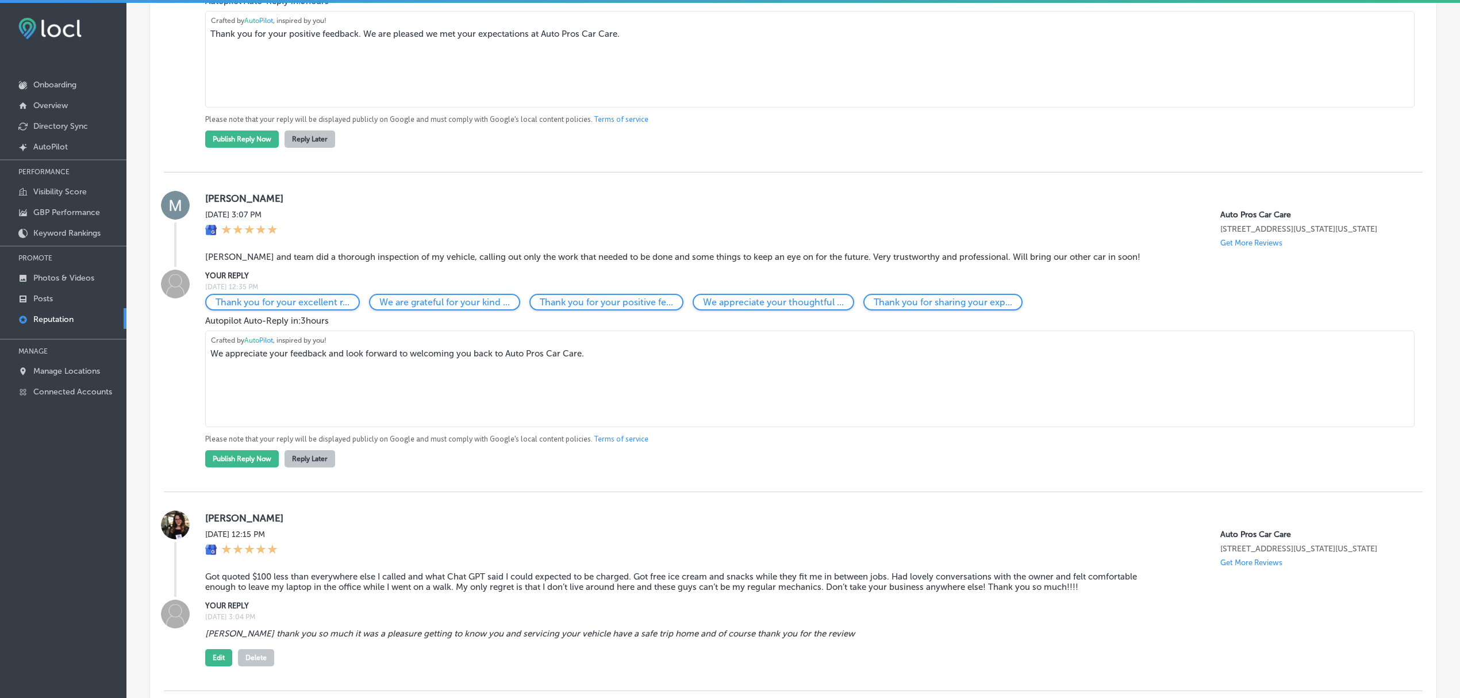
scroll to position [1336, 0]
drag, startPoint x: 451, startPoint y: 362, endPoint x: 269, endPoint y: 356, distance: 181.7
click at [269, 356] on textarea "We appreciate your feedback and look forward to welcoming you back to Auto Pros…" at bounding box center [809, 381] width 1209 height 97
click at [573, 383] on textarea "We appreciate your feedback and look forward to welcoming you back to Auto Pros…" at bounding box center [809, 381] width 1209 height 97
click at [209, 364] on textarea "We appreciate your feedback and look forward to welcoming you back to Auto Pros…" at bounding box center [809, 381] width 1209 height 97
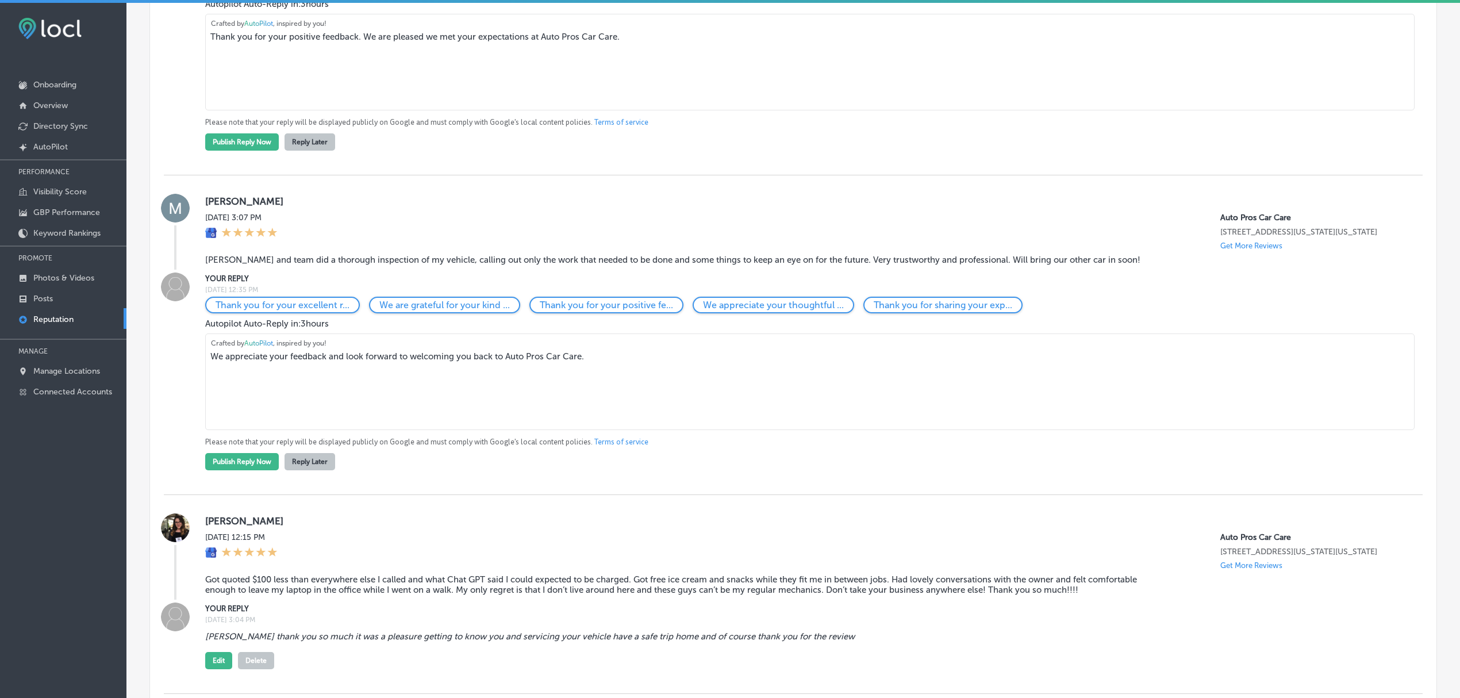
scroll to position [1323, 0]
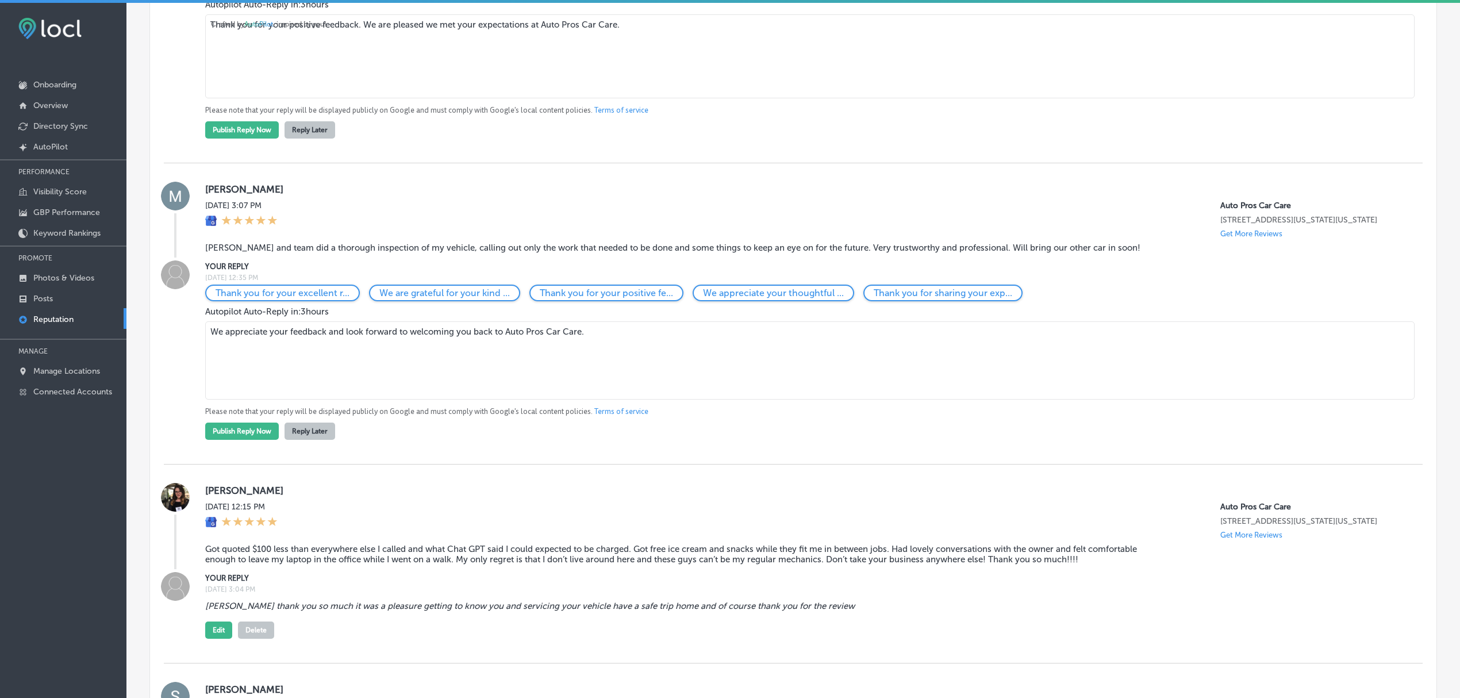
click at [228, 337] on textarea "We appreciate your feedback and look forward to welcoming you back to Auto Pros…" at bounding box center [809, 360] width 1209 height 78
paste textarea "Thanks for the great review! We’re glad our team could provide a thorough, trus…"
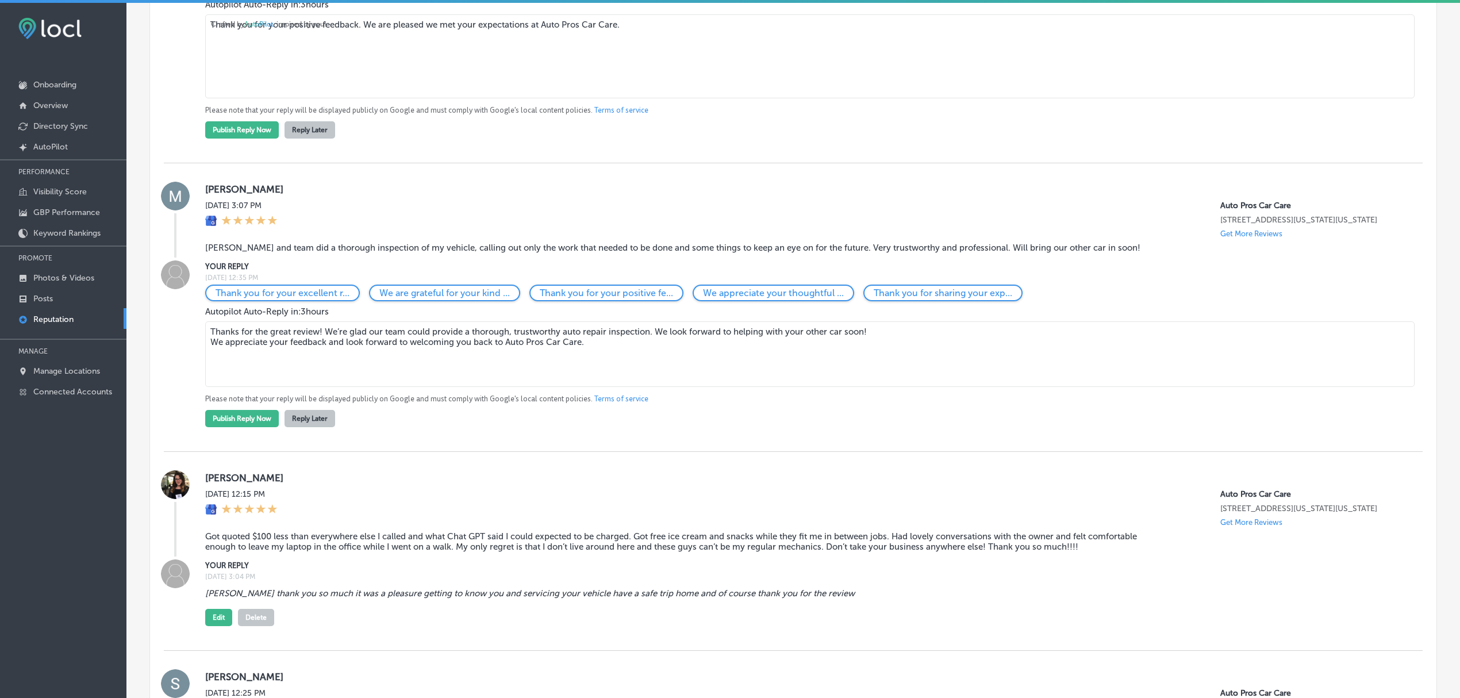
click at [318, 339] on textarea "Thanks for the great review! We’re glad our team could provide a thorough, trus…" at bounding box center [809, 354] width 1209 height 66
click at [782, 341] on textarea "Thanks for the great review, Matt! We’re glad our team could provide a thorough…" at bounding box center [809, 354] width 1209 height 66
drag, startPoint x: 585, startPoint y: 349, endPoint x: 171, endPoint y: 350, distance: 413.3
click at [171, 350] on div "YOUR REPLY Mon, Aug 18, 2025 12:35 PM Thank you for your excellent r... We are …" at bounding box center [793, 343] width 1259 height 167
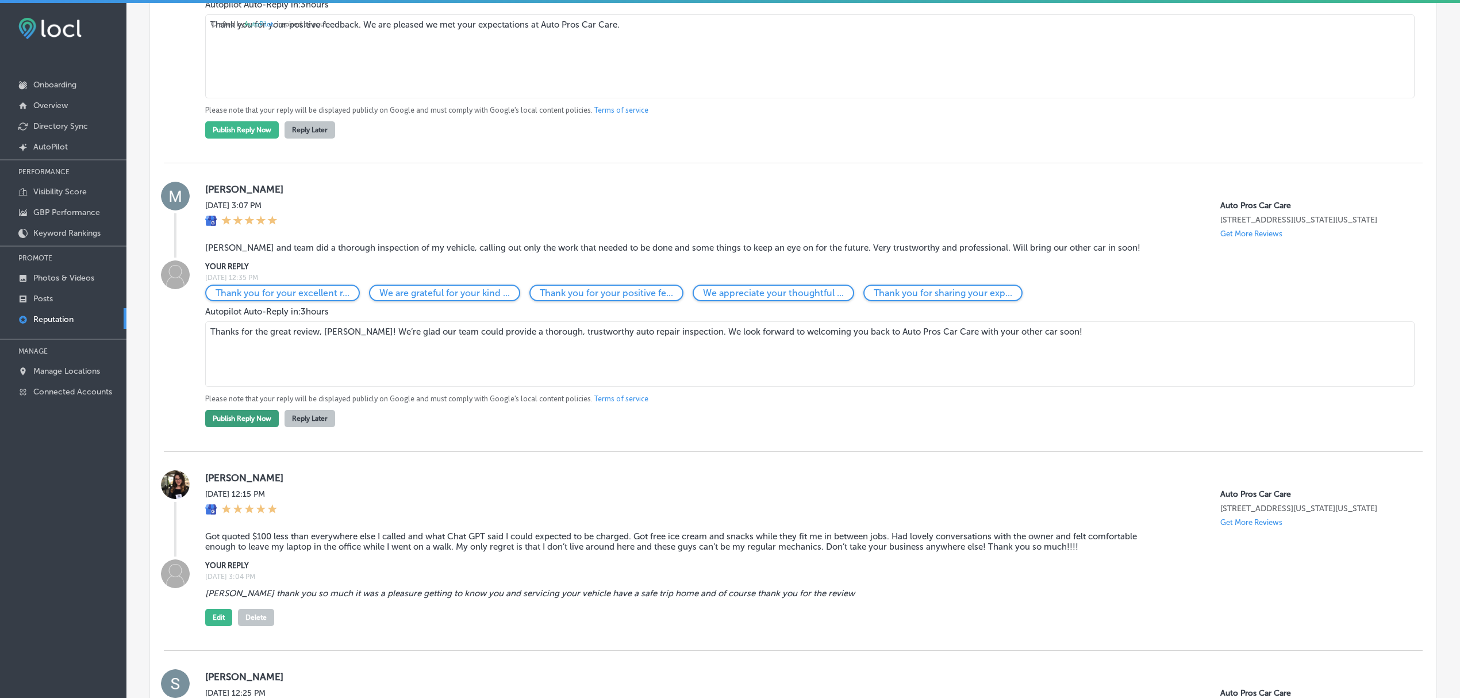
type textarea "Thanks for the great review, Matt! We’re glad our team could provide a thorough…"
click at [231, 427] on button "Publish Reply Now" at bounding box center [242, 418] width 74 height 17
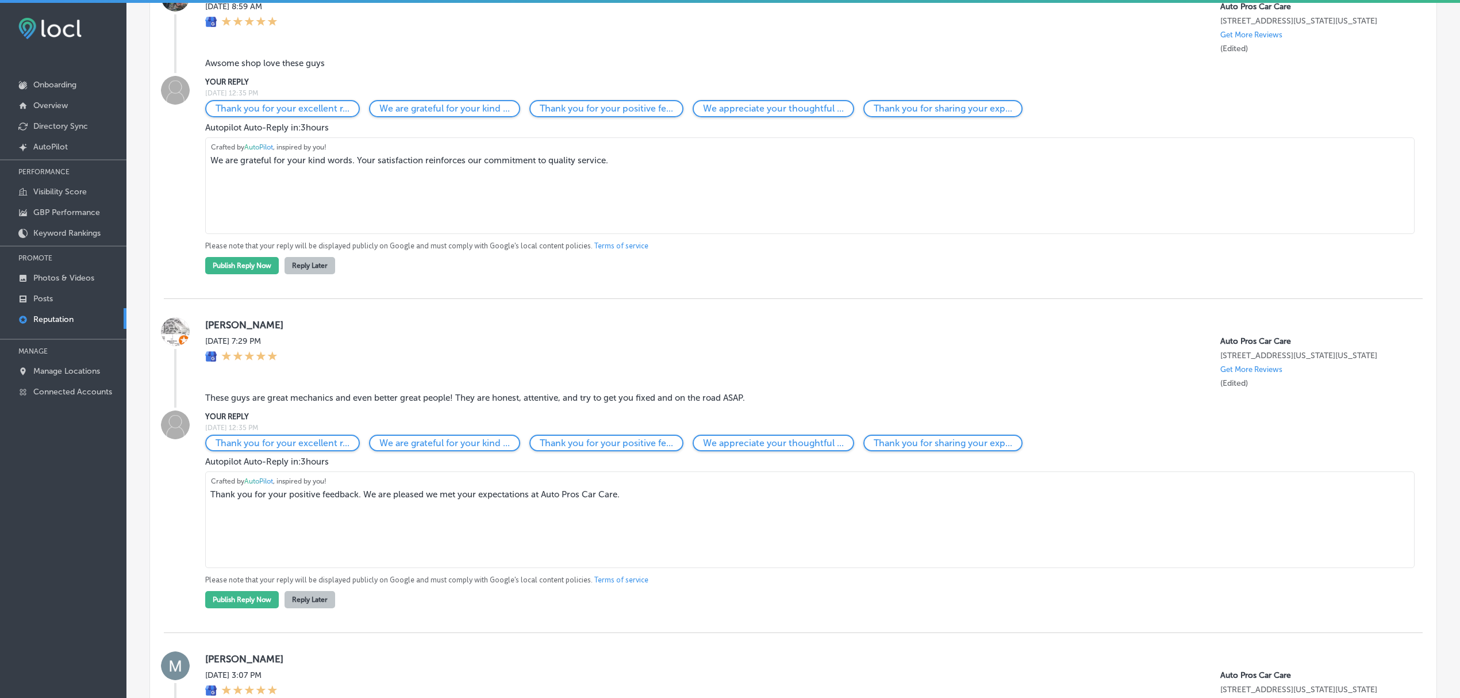
scroll to position [878, 0]
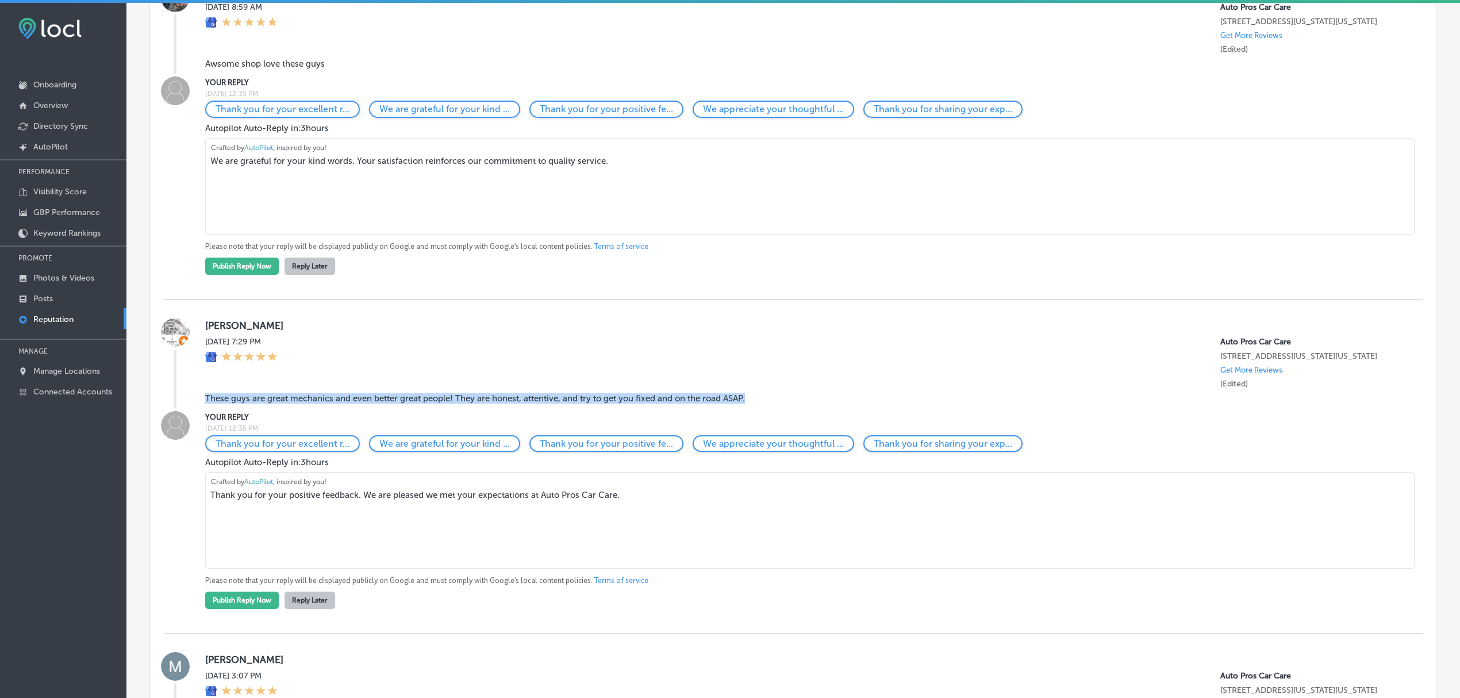
drag, startPoint x: 750, startPoint y: 405, endPoint x: 205, endPoint y: 406, distance: 544.4
click at [205, 404] on blockquote "These guys are great mechanics and even better great people! They are honest, a…" at bounding box center [679, 398] width 949 height 10
copy blockquote "These guys are great mechanics and even better great people! They are honest, a…"
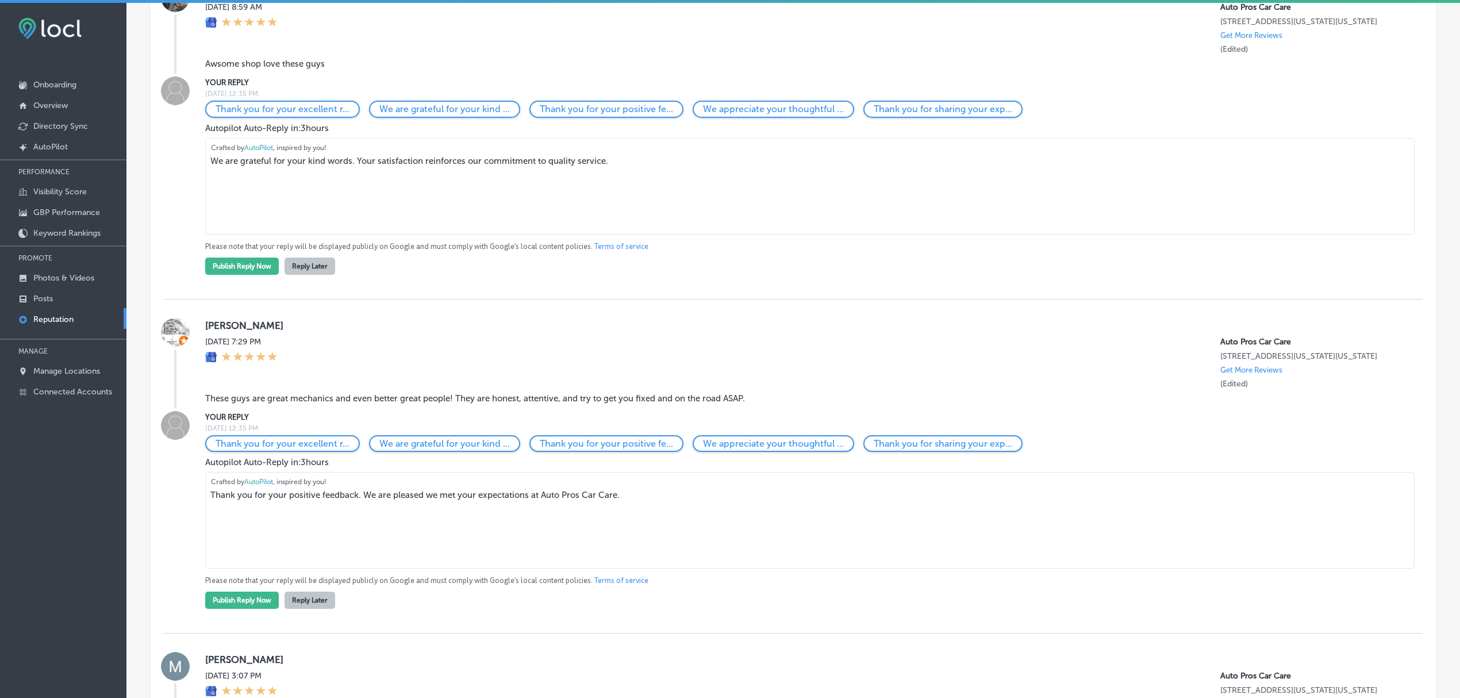
click at [400, 528] on textarea "Thank you for your positive feedback. We are pleased we met your expectations a…" at bounding box center [809, 520] width 1209 height 97
drag, startPoint x: 633, startPoint y: 505, endPoint x: 162, endPoint y: 482, distance: 472.5
paste textarea "the wonderful review! We’re so glad you had a great experience with our team. P…"
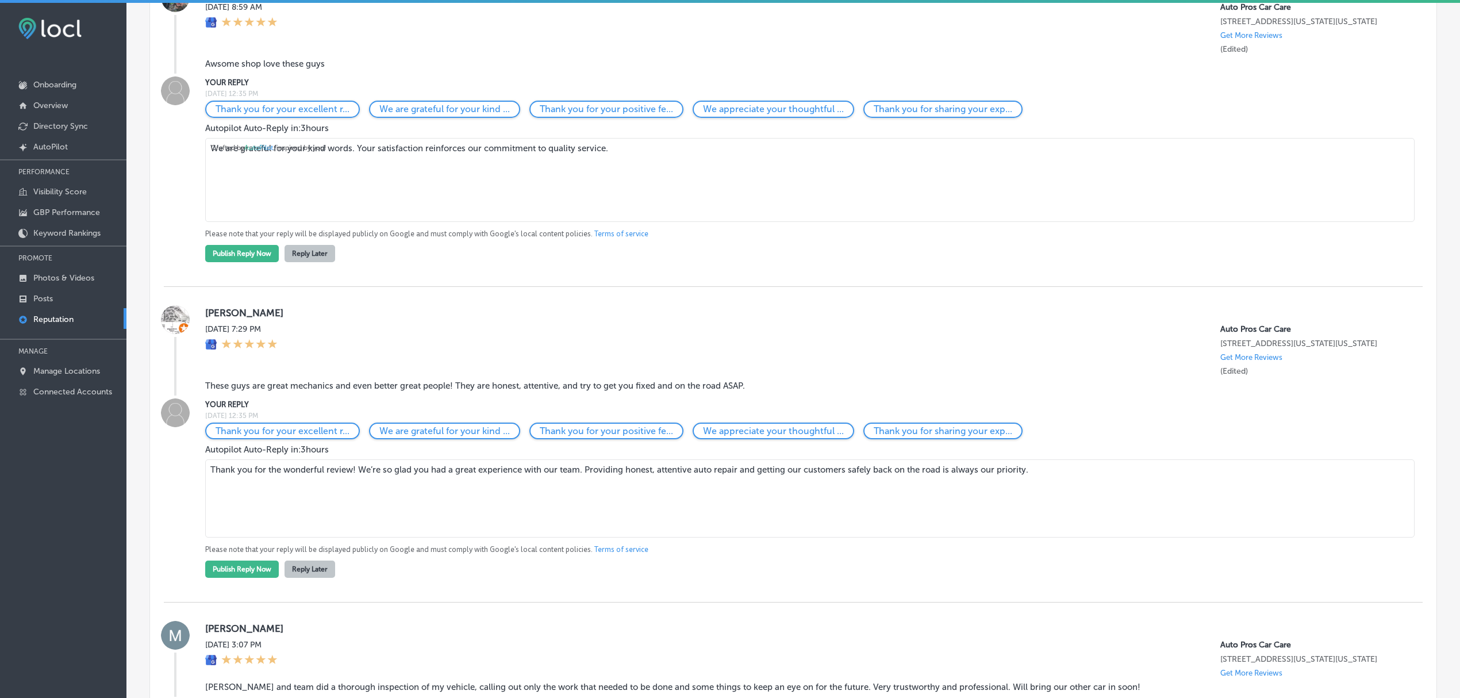
click at [212, 476] on textarea "Thank you for the wonderful review! We’re so glad you had a great experience wi…" at bounding box center [809, 498] width 1209 height 78
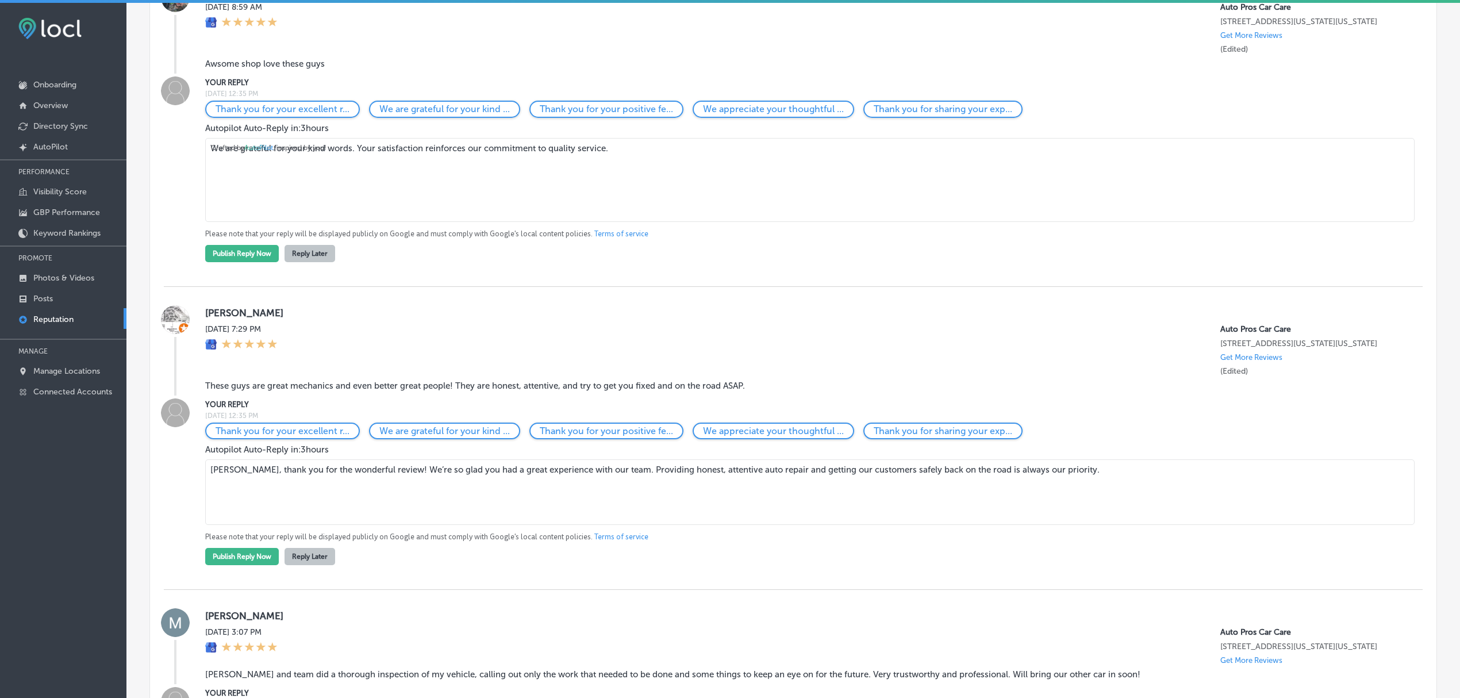
click at [605, 481] on textarea "Carrie, thank you for the wonderful review! We’re so glad you had a great exper…" at bounding box center [809, 492] width 1209 height 66
type textarea "Carrie, thank you for the wonderful review! We’re so glad you had a great exper…"
click at [254, 561] on button "Publish Reply Now" at bounding box center [242, 556] width 74 height 17
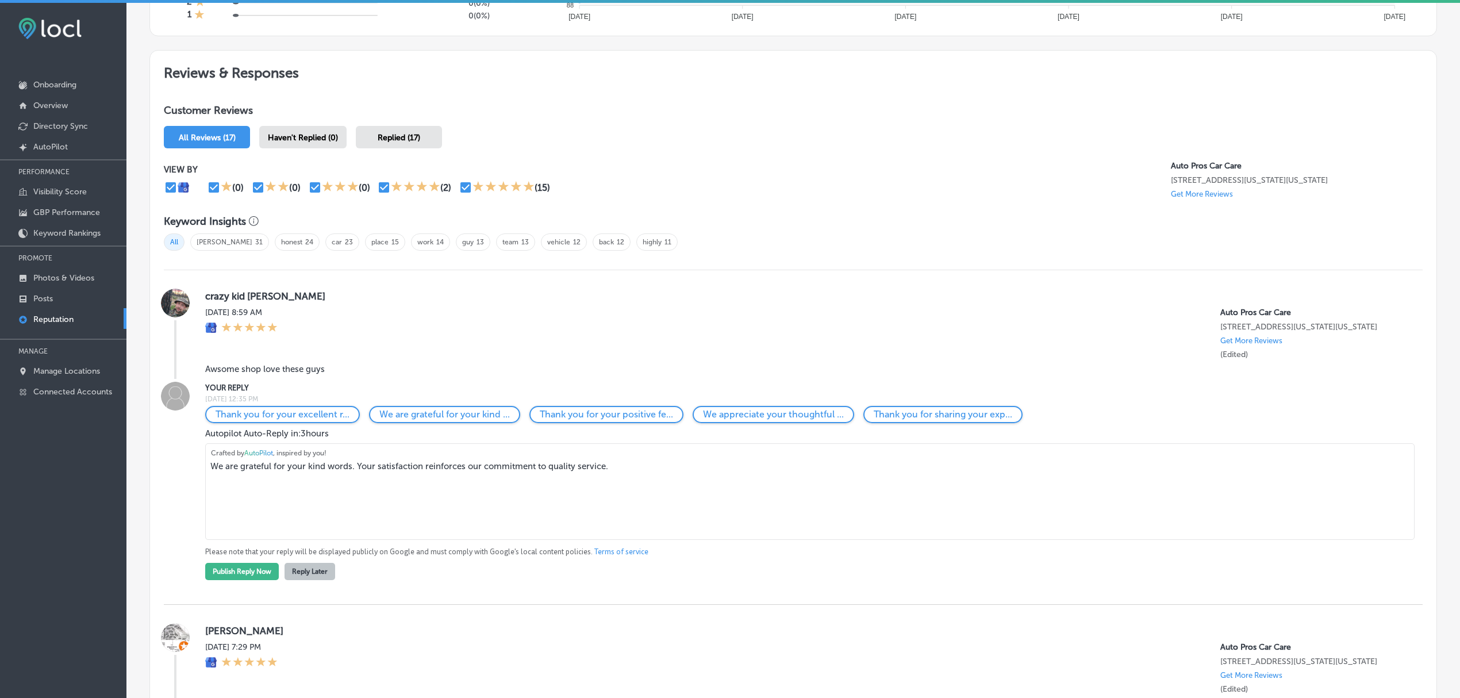
scroll to position [573, 0]
drag, startPoint x: 325, startPoint y: 377, endPoint x: 206, endPoint y: 375, distance: 119.0
click at [206, 375] on blockquote "Awsome shop love these guys" at bounding box center [679, 369] width 949 height 10
copy blockquote "Awsome shop love these guys"
drag, startPoint x: 615, startPoint y: 473, endPoint x: 162, endPoint y: 484, distance: 453.7
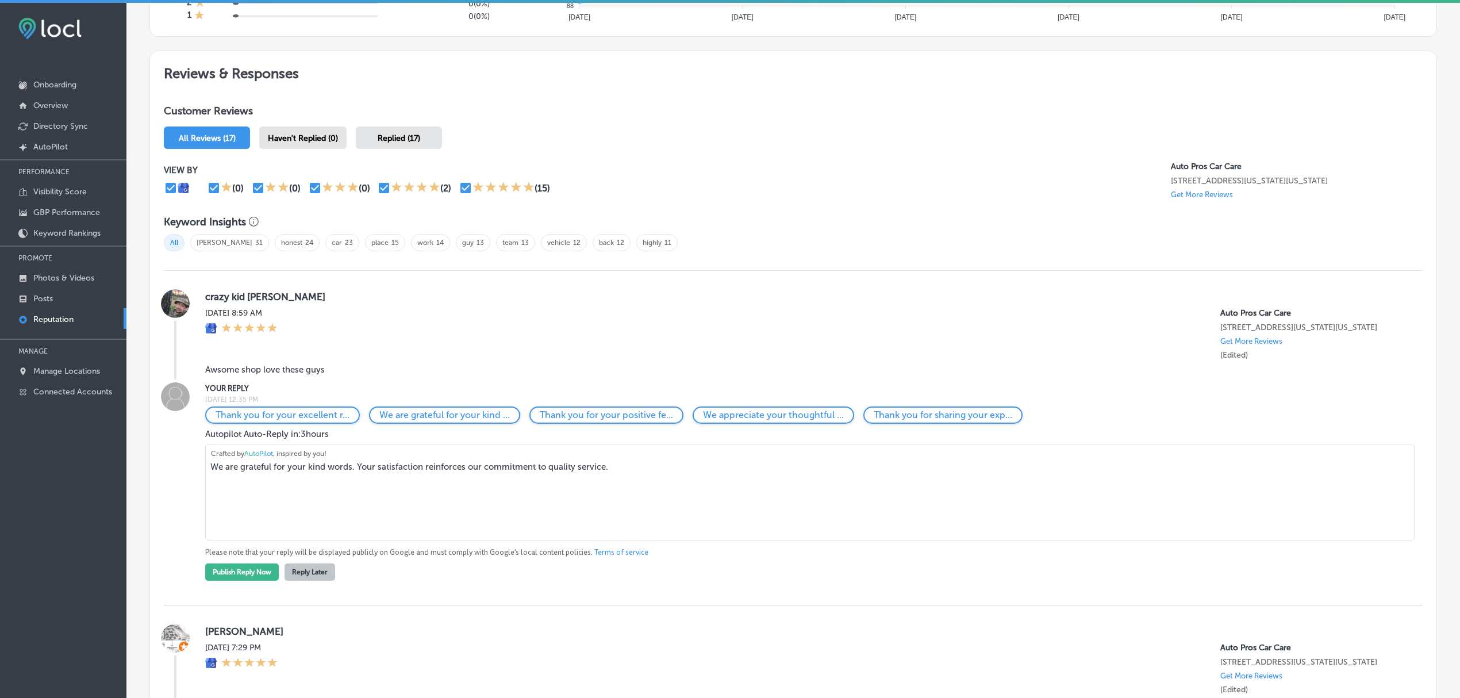
paste textarea "Thanks so much! We’re glad you love the shop—we appreciate your support and loo…"
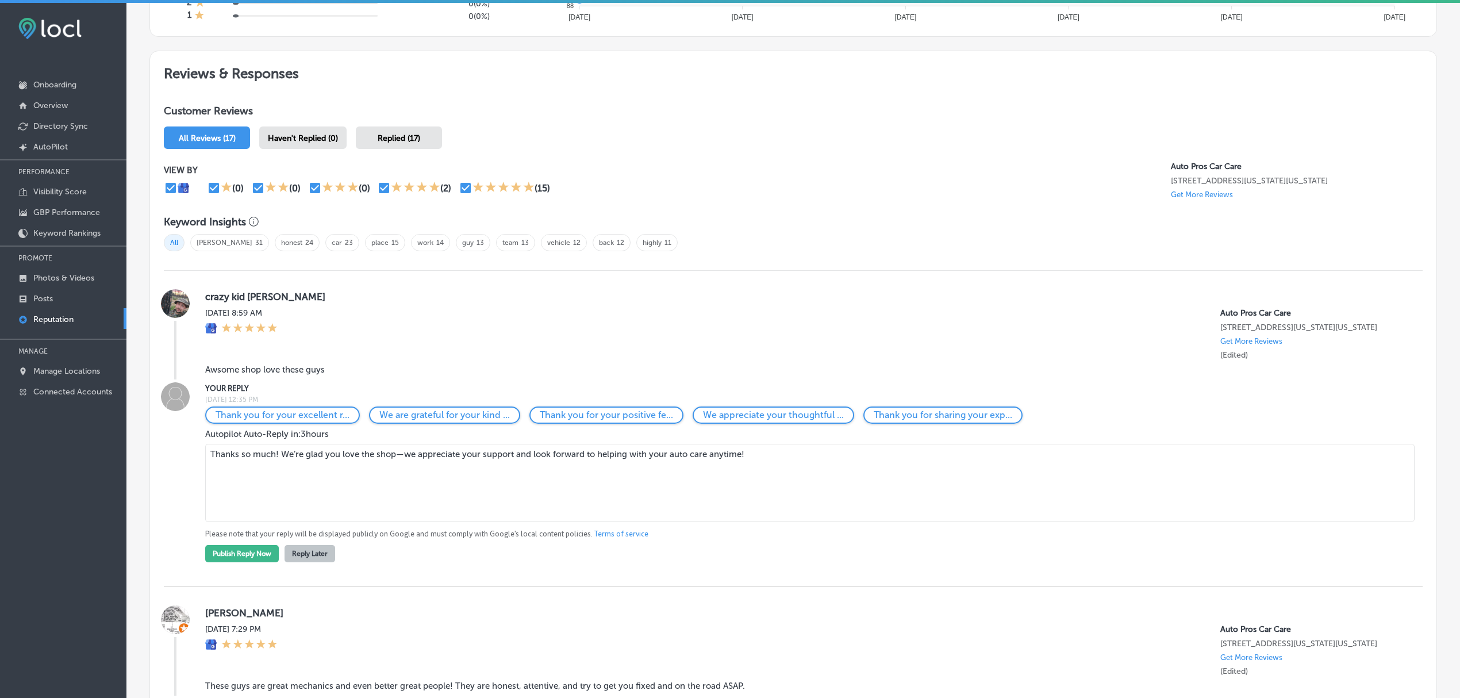
click at [403, 459] on textarea "Thanks so much! We’re glad you love the shop—we appreciate your support and loo…" at bounding box center [809, 483] width 1209 height 78
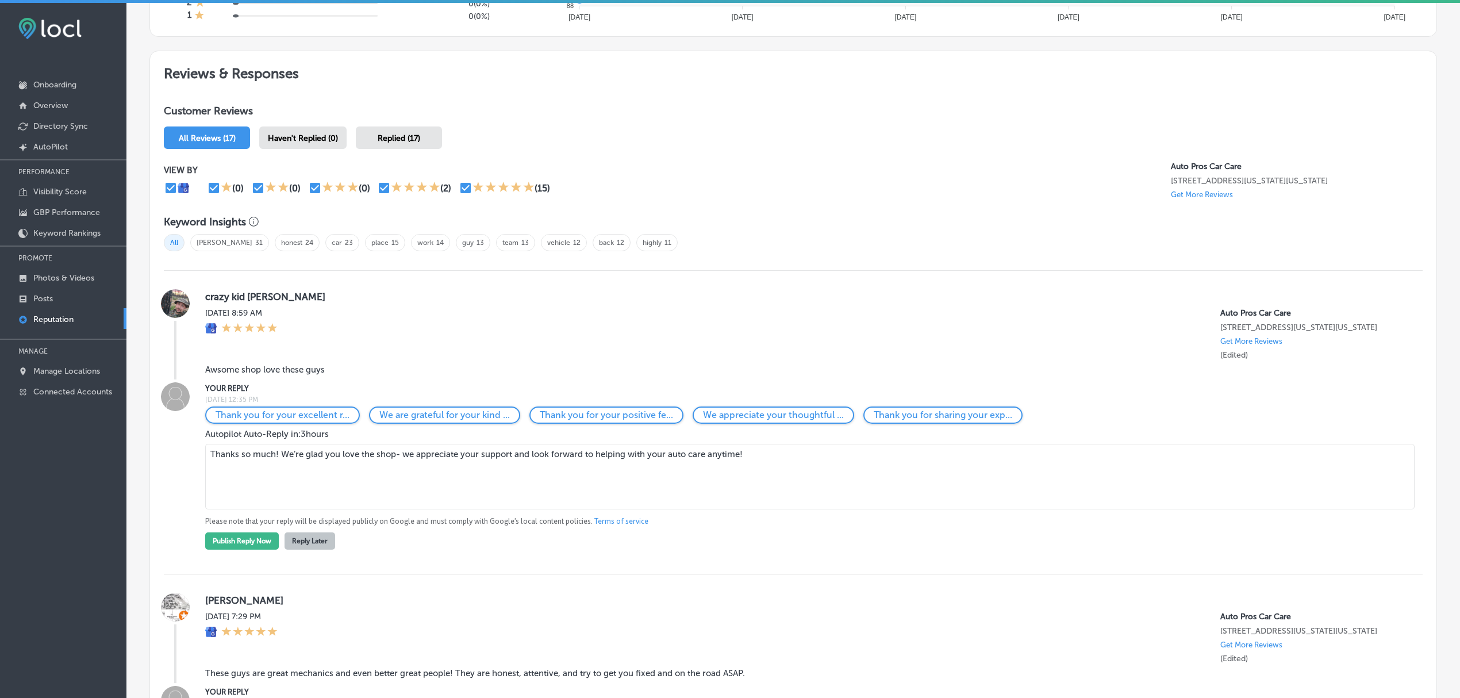
click at [672, 461] on textarea "Thanks so much! We’re glad you love the shop- we appreciate your support and lo…" at bounding box center [809, 477] width 1209 height 66
click at [626, 456] on textarea "Thanks so much! We’re glad you love the shop- we appreciate your support and lo…" at bounding box center [809, 477] width 1209 height 66
type textarea "Thanks so much! We’re glad you love the shop- we appreciate your support and lo…"
click at [214, 544] on button "Publish Reply Now" at bounding box center [242, 540] width 74 height 17
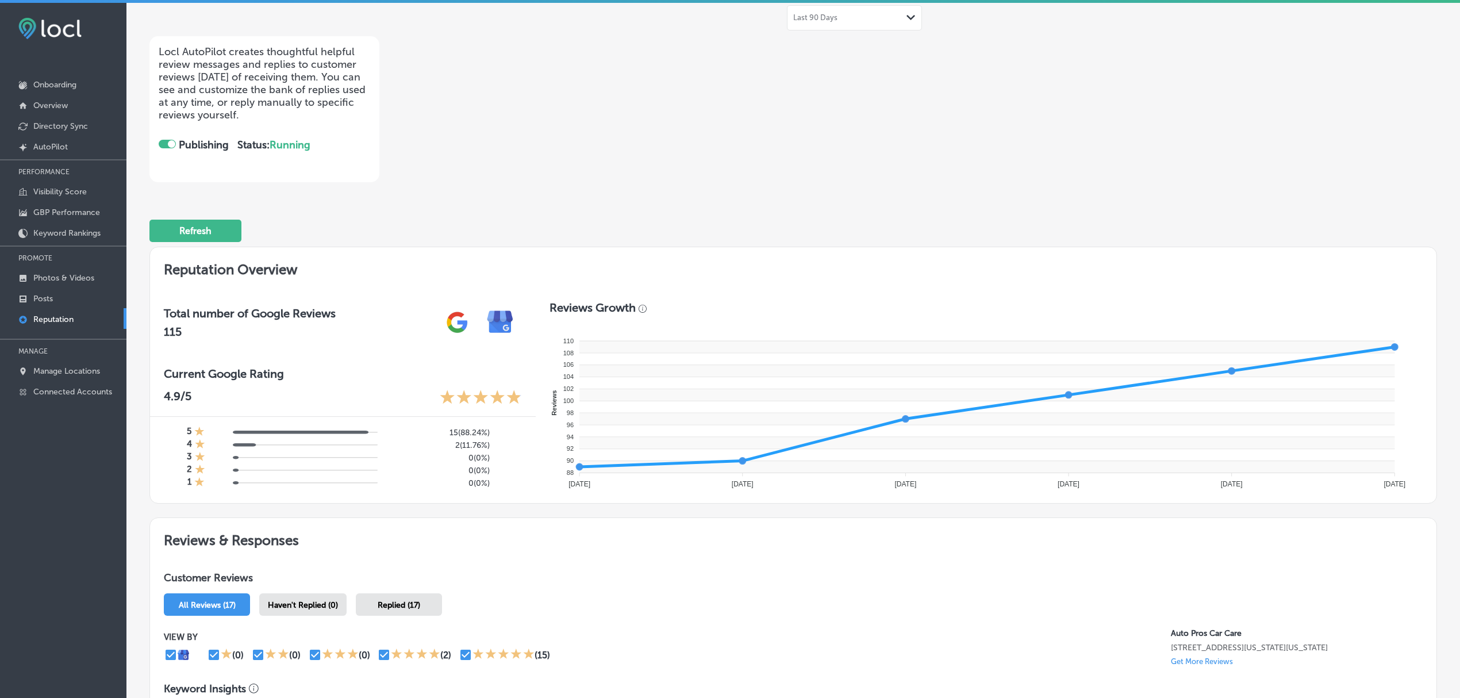
scroll to position [0, 0]
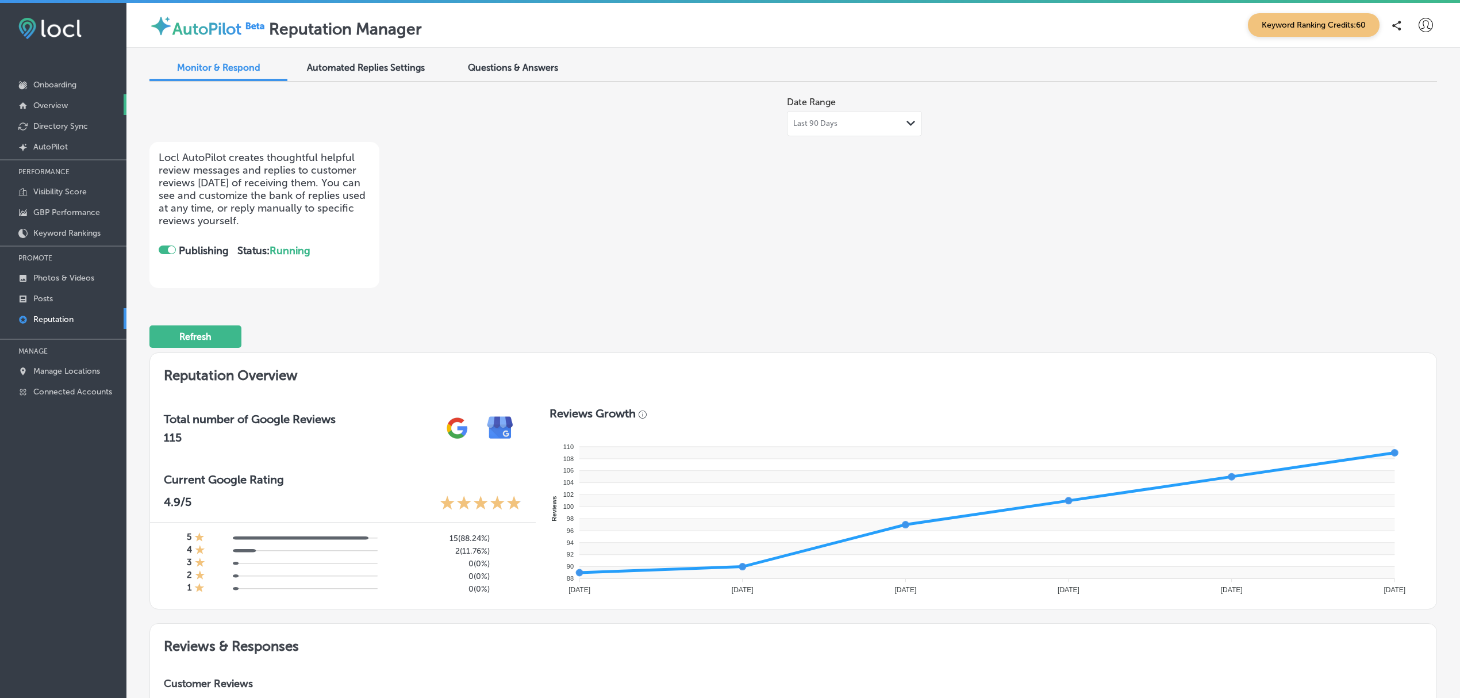
click at [53, 104] on p "Overview" at bounding box center [50, 106] width 34 height 10
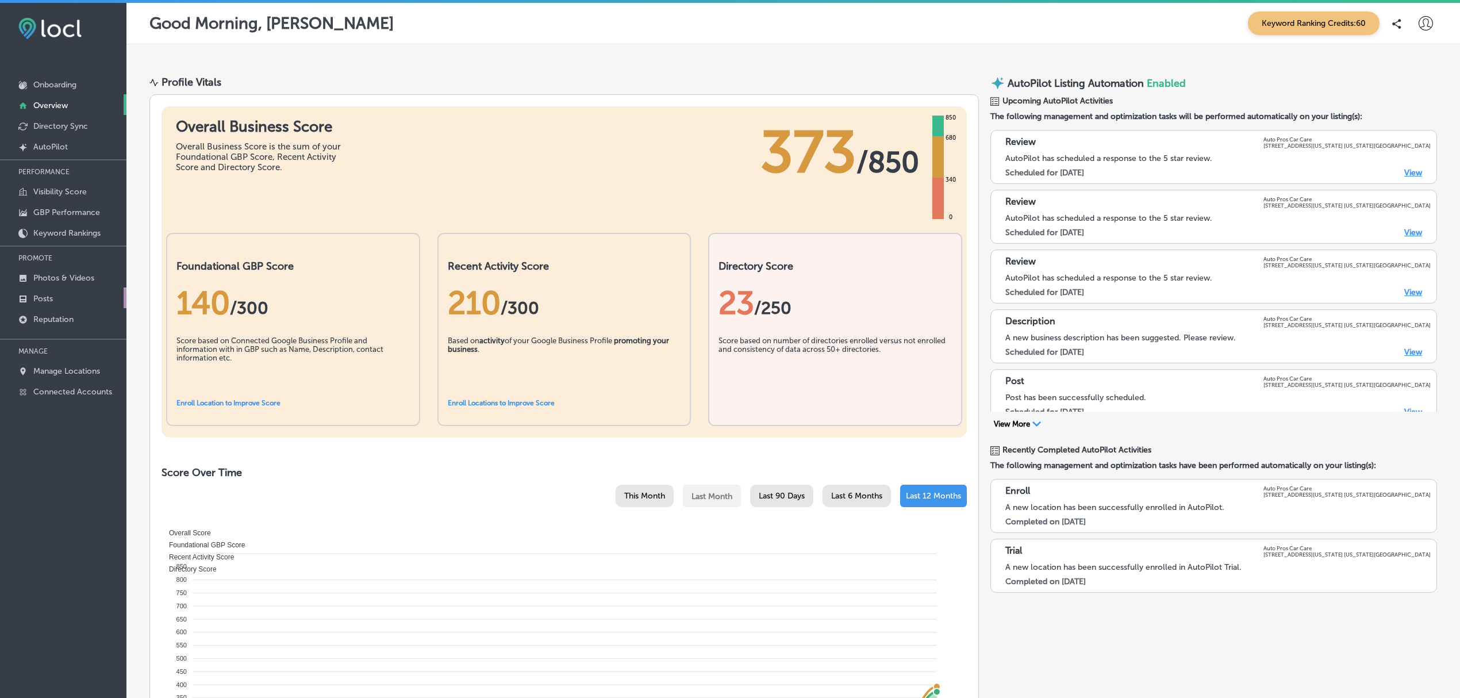
click at [81, 297] on link "Posts" at bounding box center [63, 297] width 126 height 21
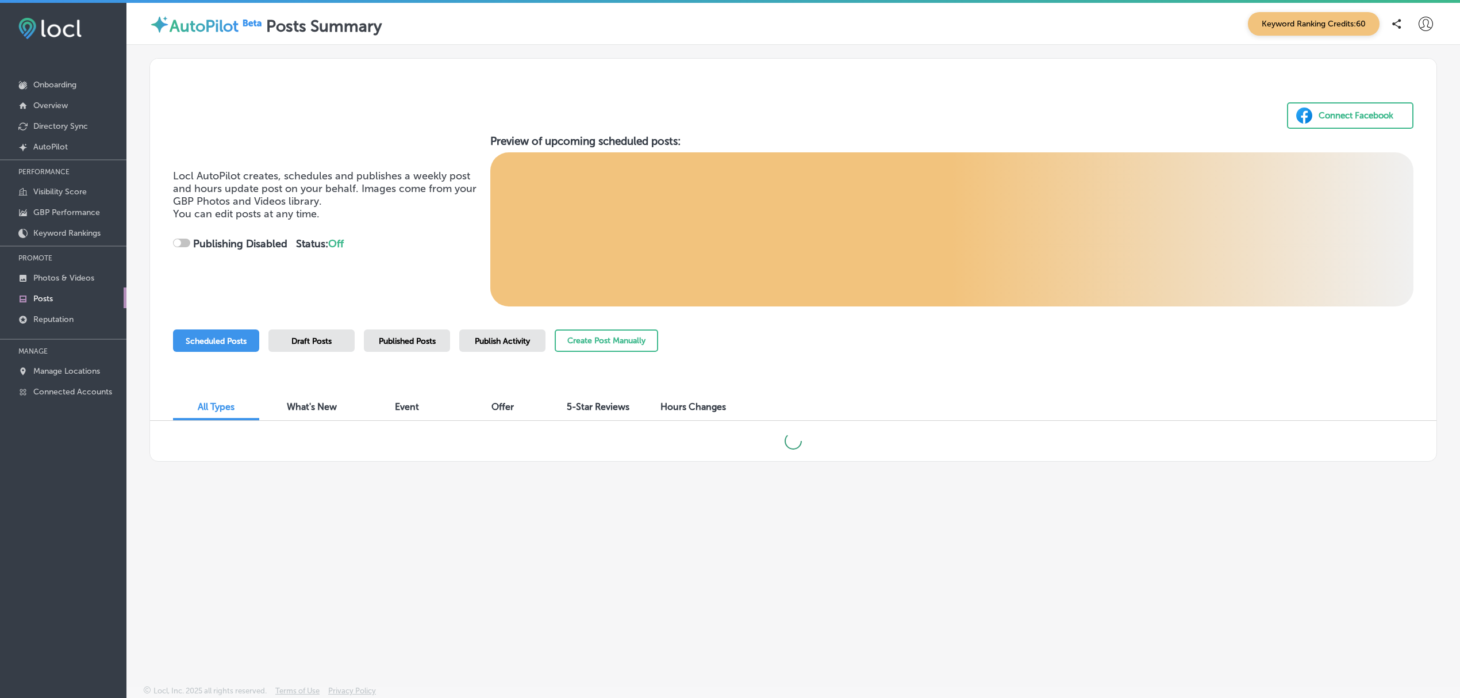
checkbox input "true"
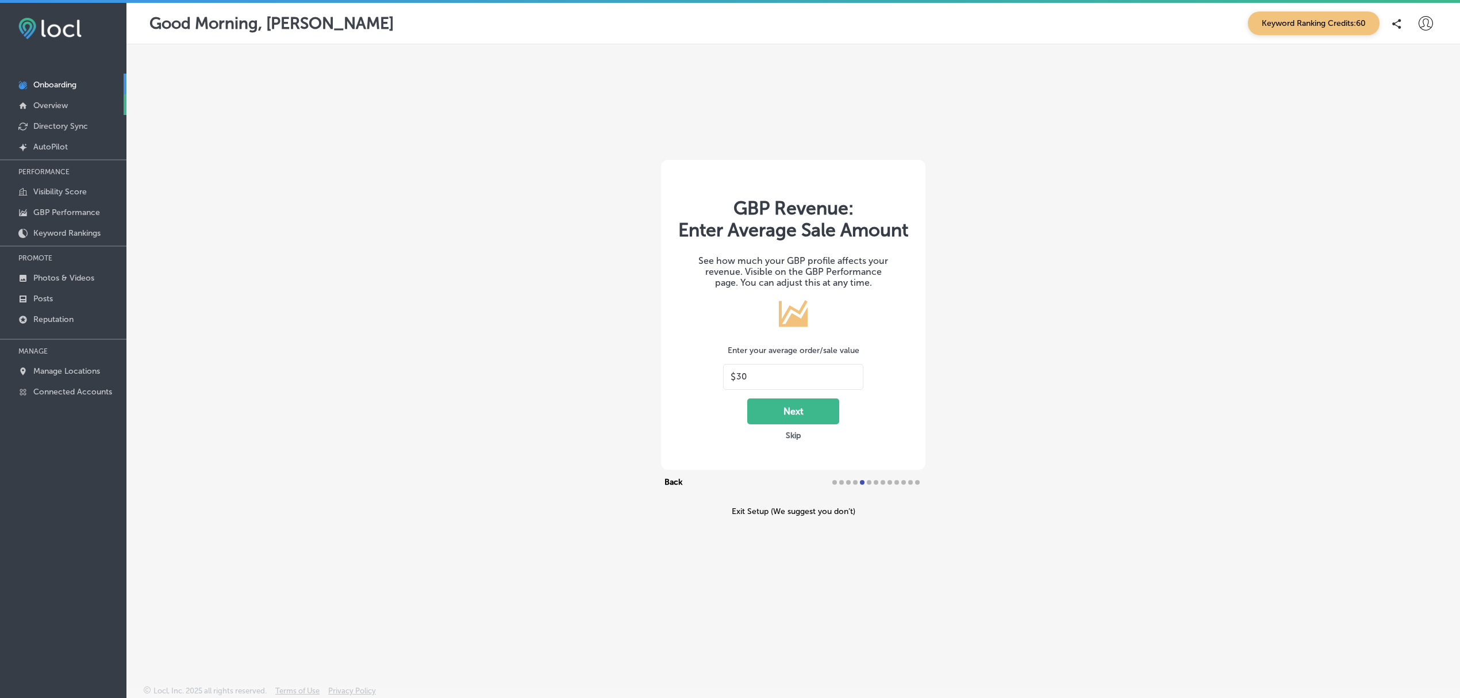
click at [78, 99] on link "Overview" at bounding box center [63, 104] width 126 height 21
